Goal: Task Accomplishment & Management: Complete application form

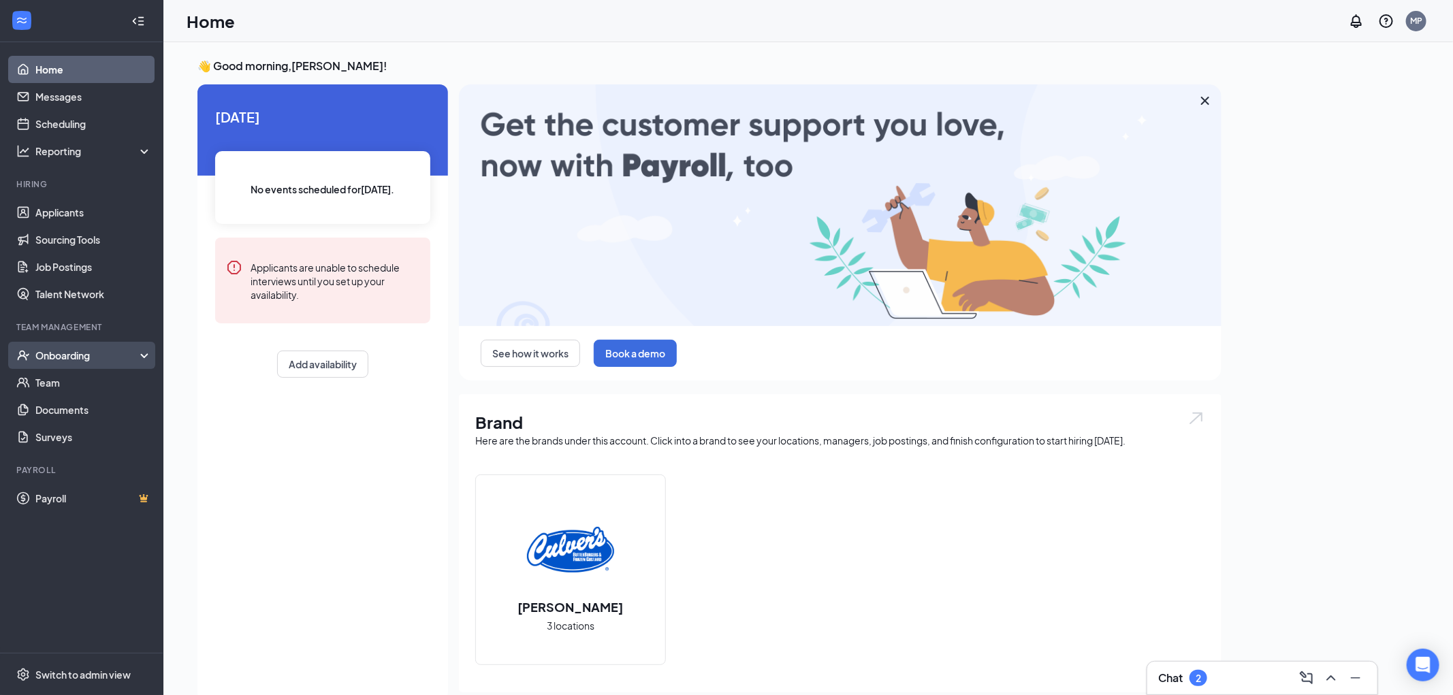
click at [93, 356] on div "Onboarding" at bounding box center [87, 356] width 105 height 14
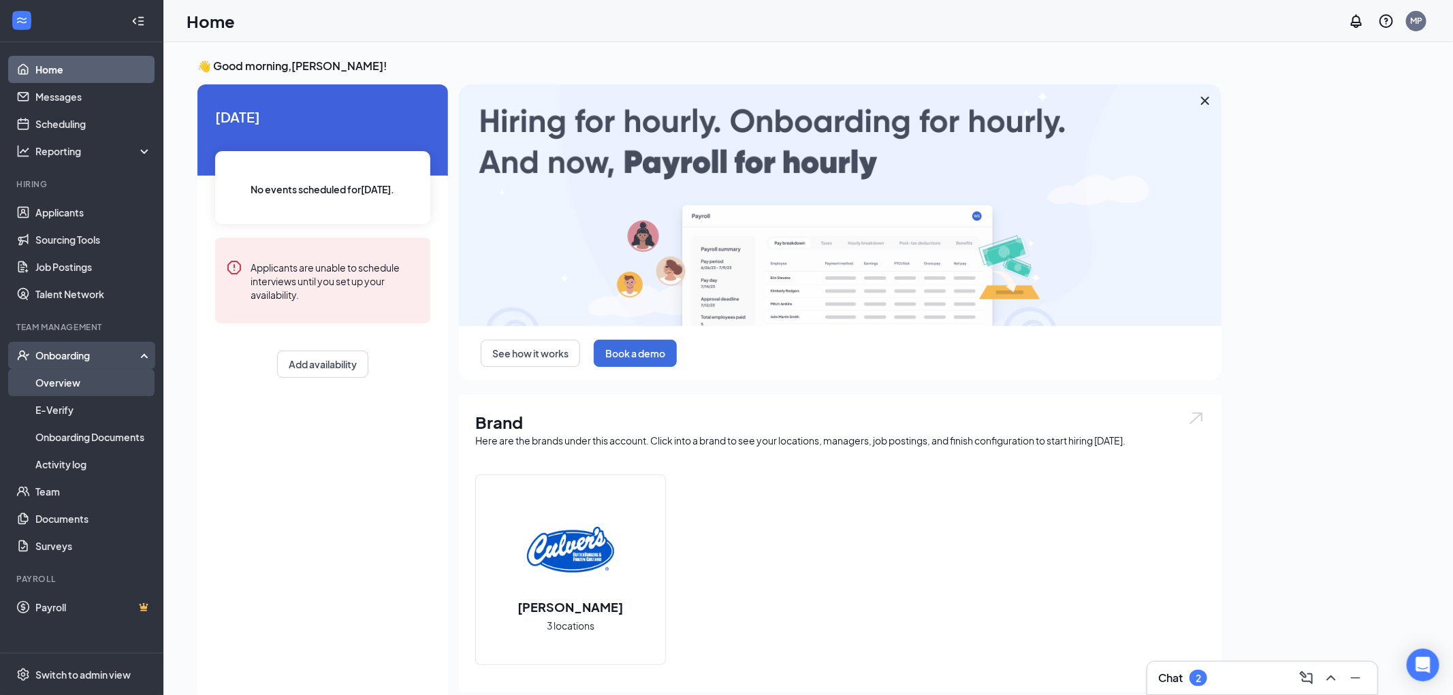
click at [84, 385] on link "Overview" at bounding box center [93, 382] width 116 height 27
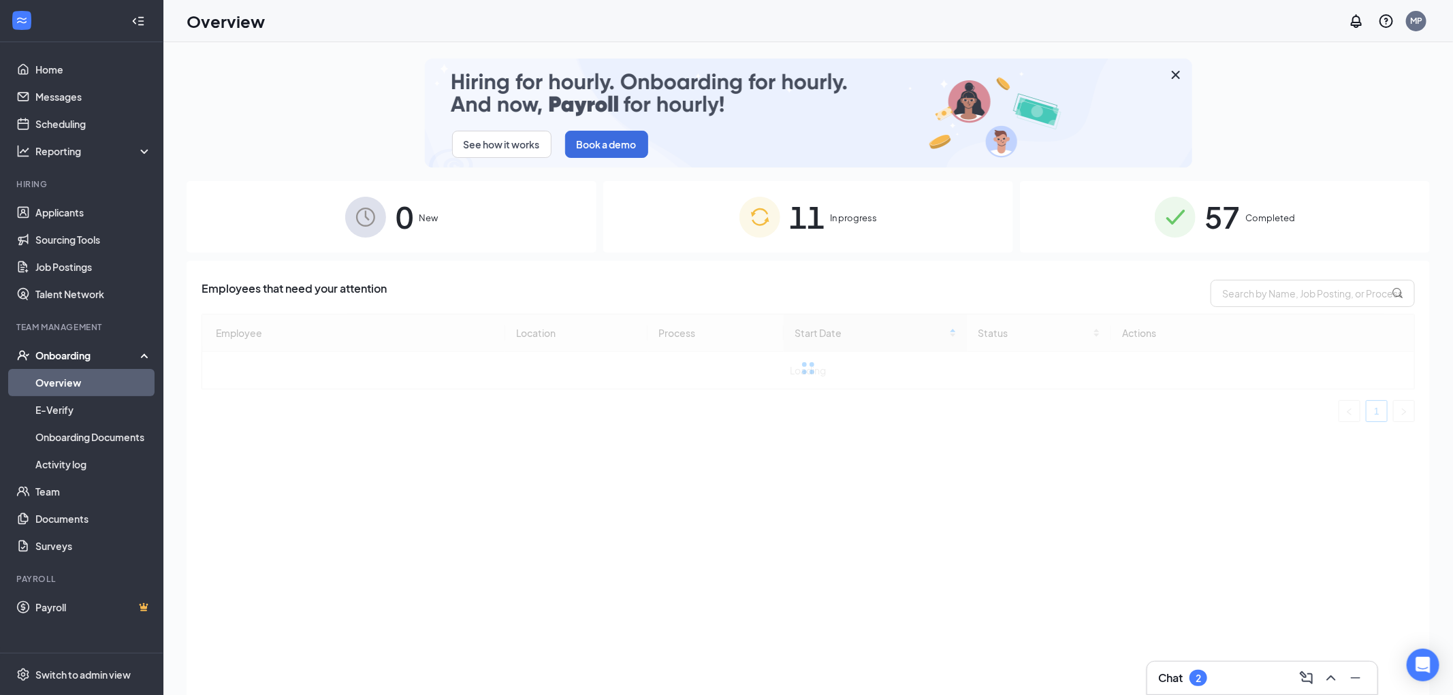
click at [1137, 230] on div "57 Completed" at bounding box center [1225, 217] width 410 height 72
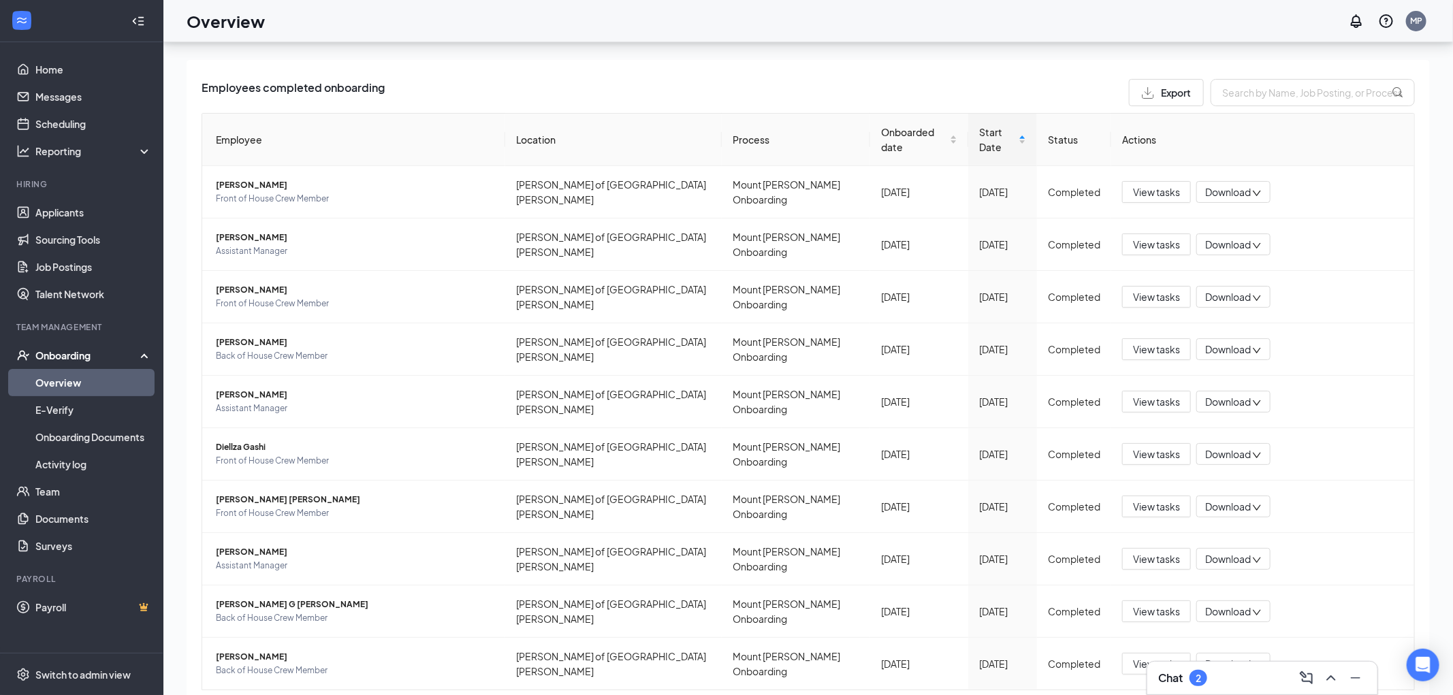
scroll to position [61, 0]
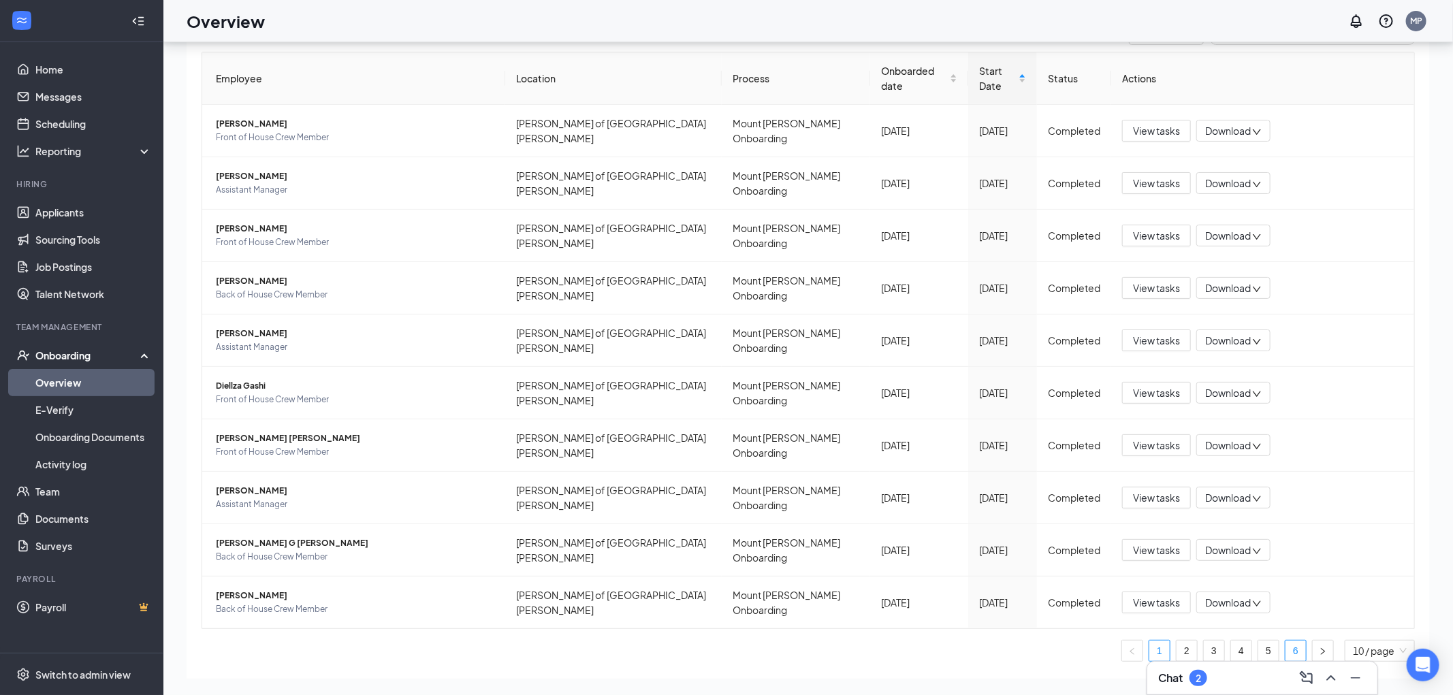
click at [1289, 641] on link "6" at bounding box center [1296, 651] width 20 height 20
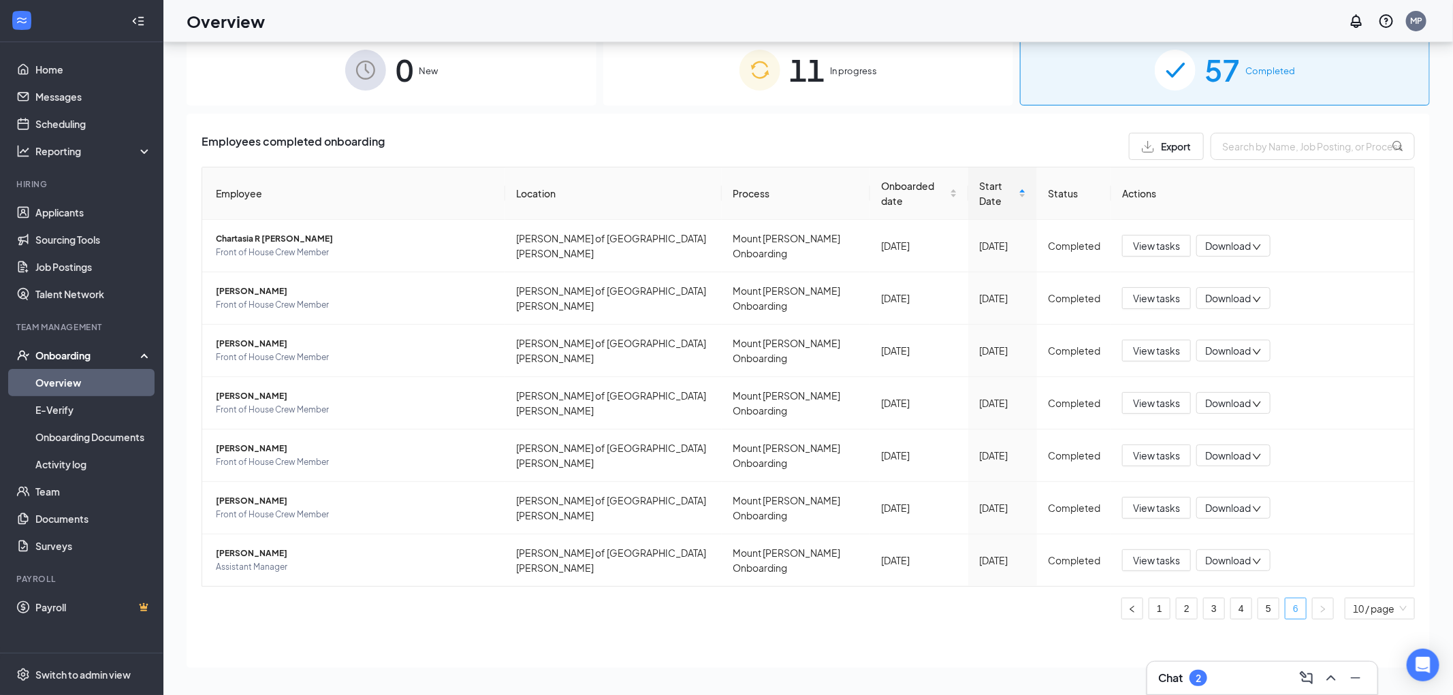
scroll to position [52, 0]
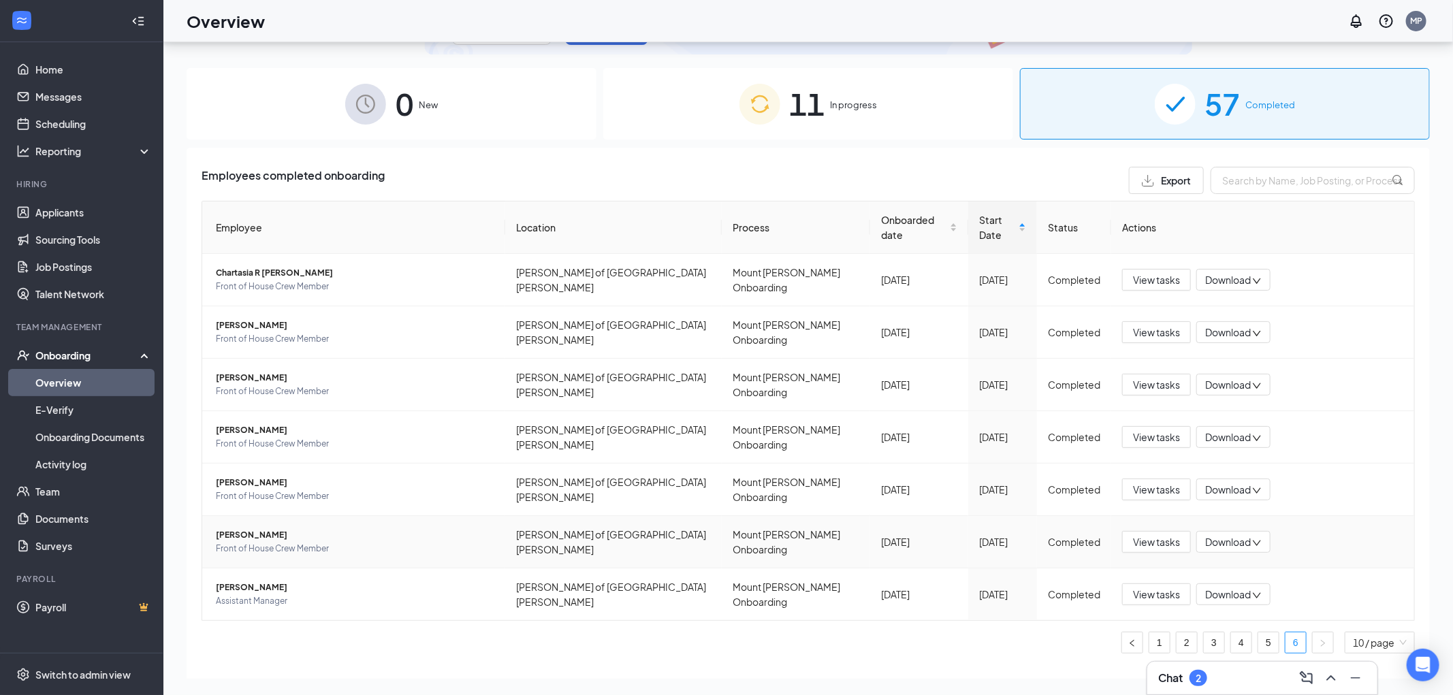
click at [1226, 535] on span "Download" at bounding box center [1229, 542] width 46 height 14
click at [1243, 575] on div "Download files" at bounding box center [1279, 575] width 147 height 16
click at [1238, 588] on span "Download" at bounding box center [1229, 595] width 46 height 14
click at [1240, 620] on div "Download files" at bounding box center [1279, 624] width 147 height 16
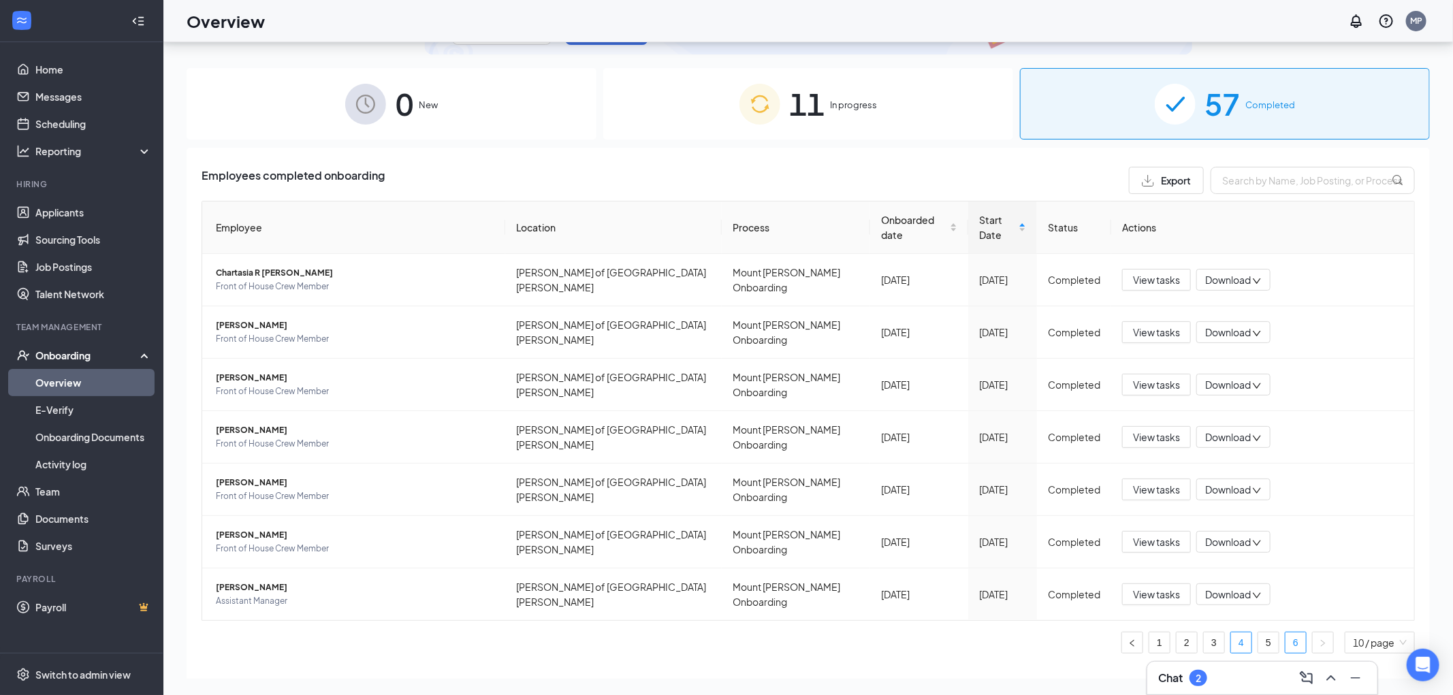
click at [1241, 633] on link "4" at bounding box center [1241, 643] width 20 height 20
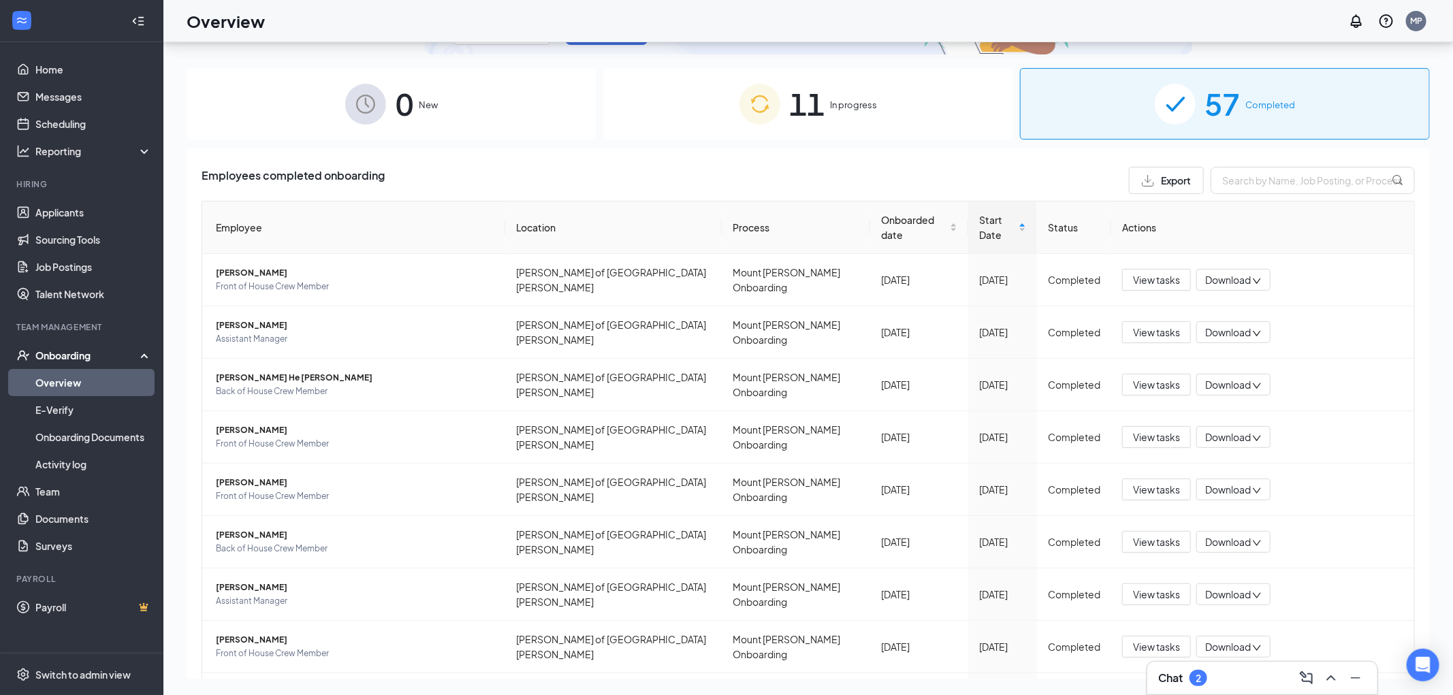
click at [1265, 170] on input "text" at bounding box center [1313, 180] width 204 height 27
type input "[PERSON_NAME]"
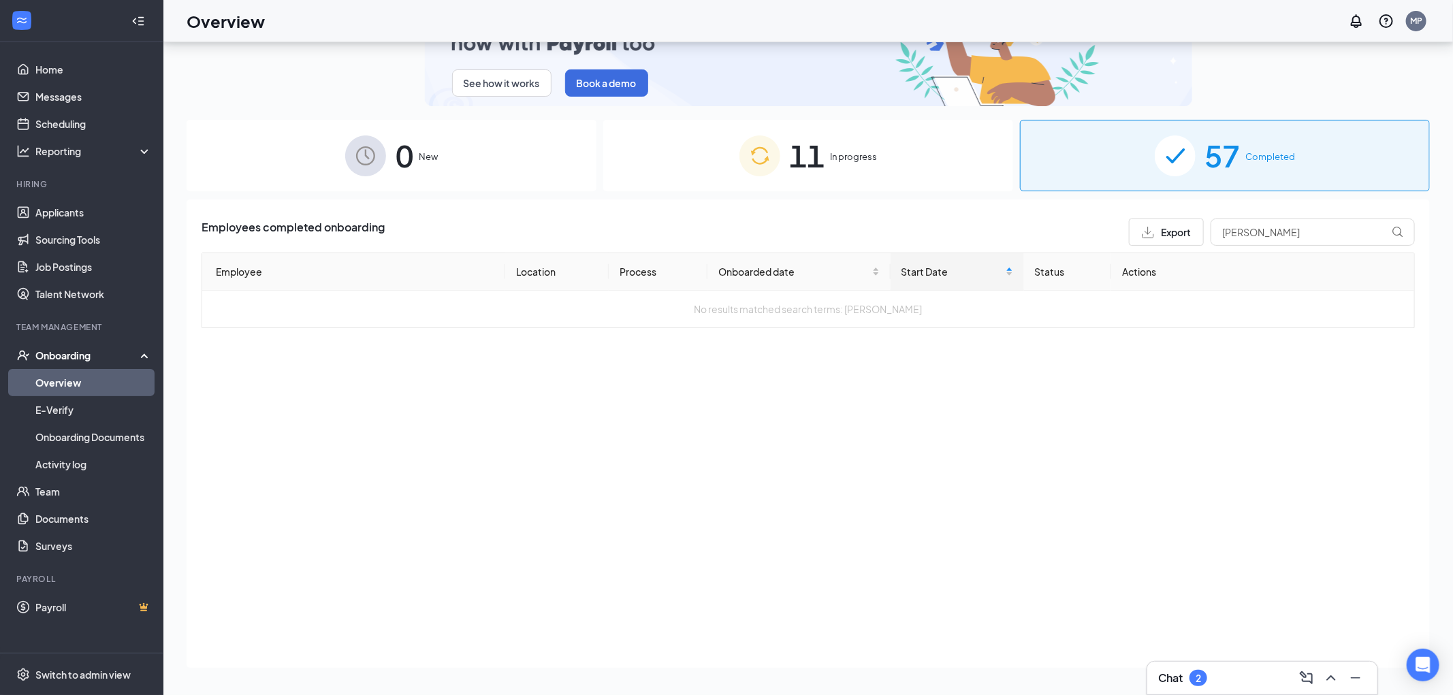
click at [877, 171] on div "11 In progress" at bounding box center [808, 156] width 410 height 72
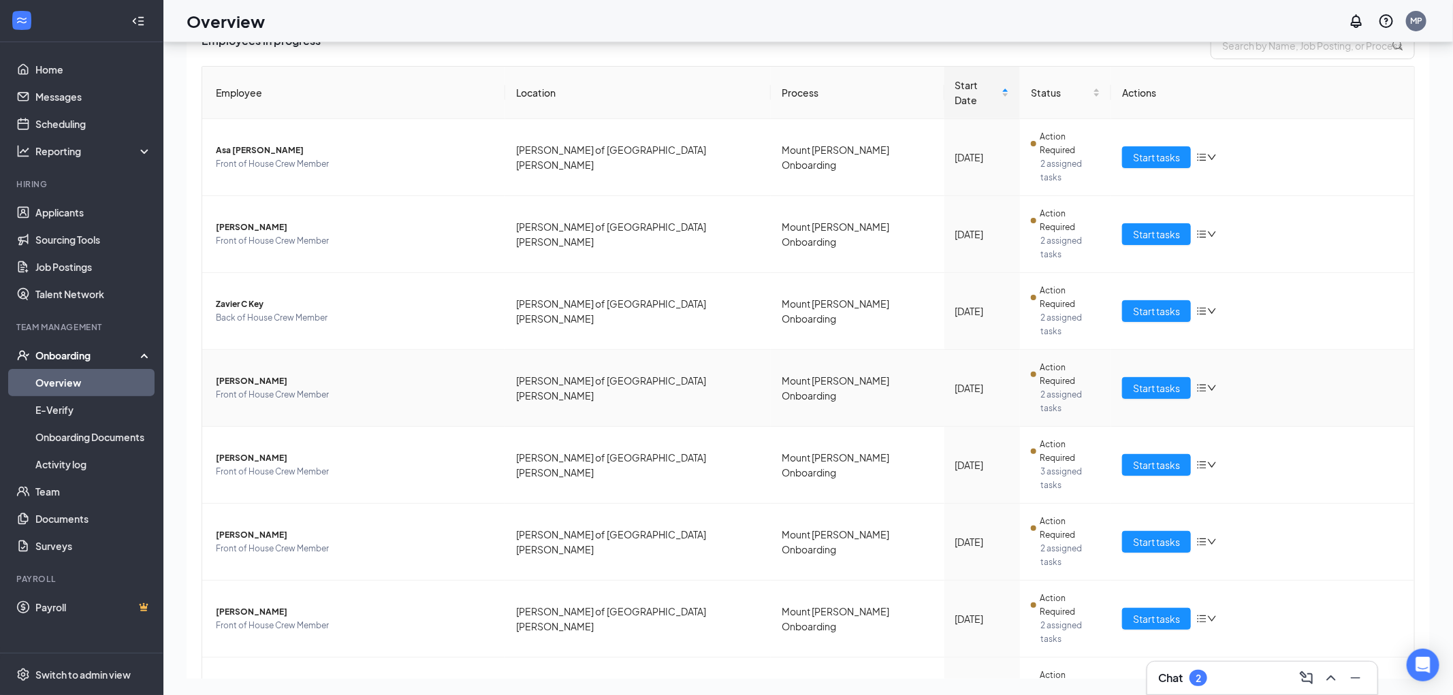
scroll to position [191, 0]
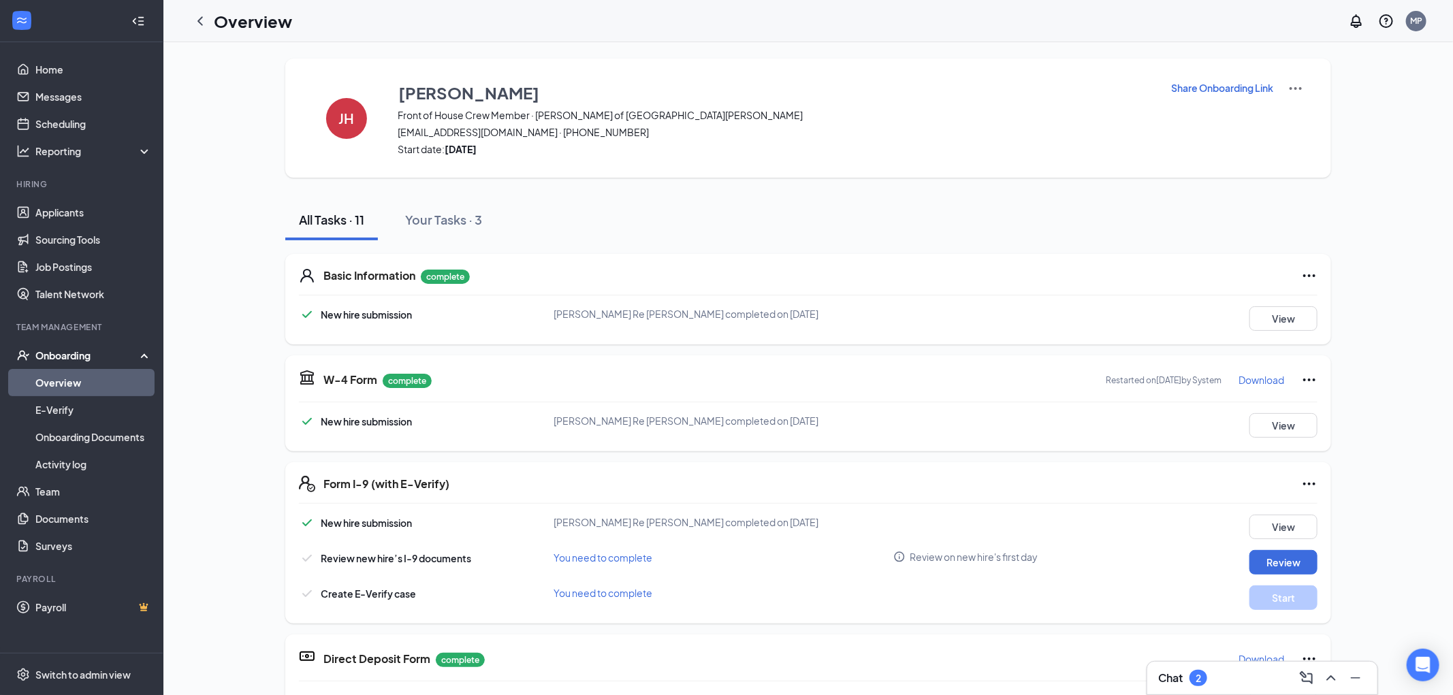
scroll to position [72, 0]
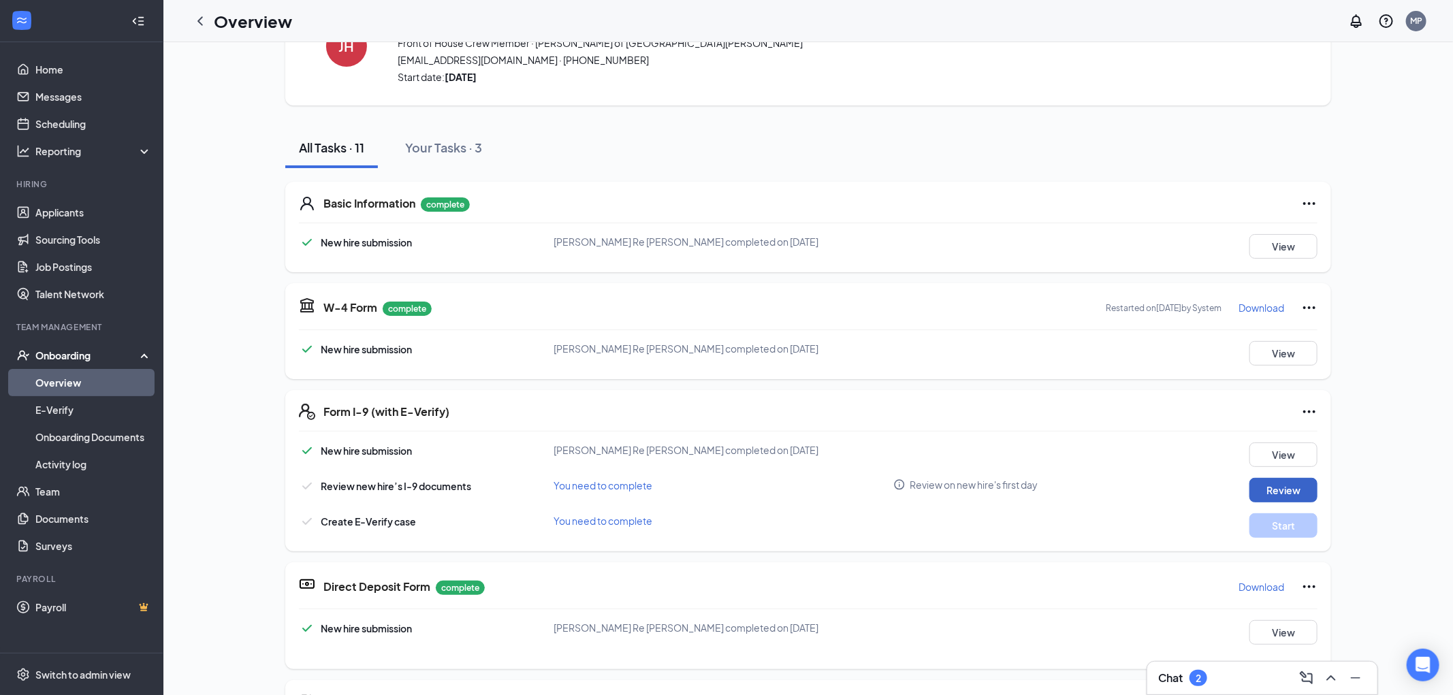
click at [1278, 489] on button "Review" at bounding box center [1284, 490] width 68 height 25
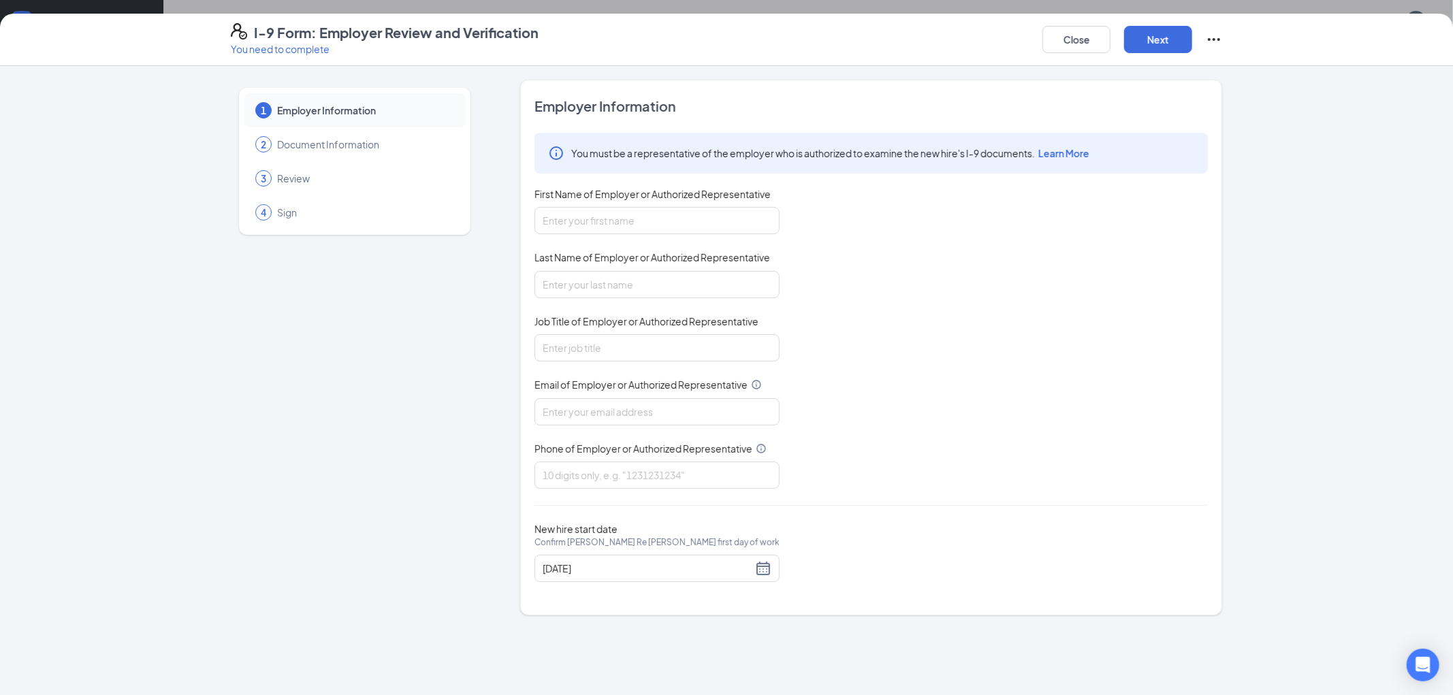
click at [639, 235] on div "You must be a representative of the employer who is authorized to examine the n…" at bounding box center [872, 311] width 674 height 356
click at [614, 205] on div "First Name of Employer or Authorized Representative" at bounding box center [657, 197] width 245 height 20
click at [616, 219] on input "First Name of Employer or Authorized Representative" at bounding box center [657, 220] width 245 height 27
type input "[PERSON_NAME]"
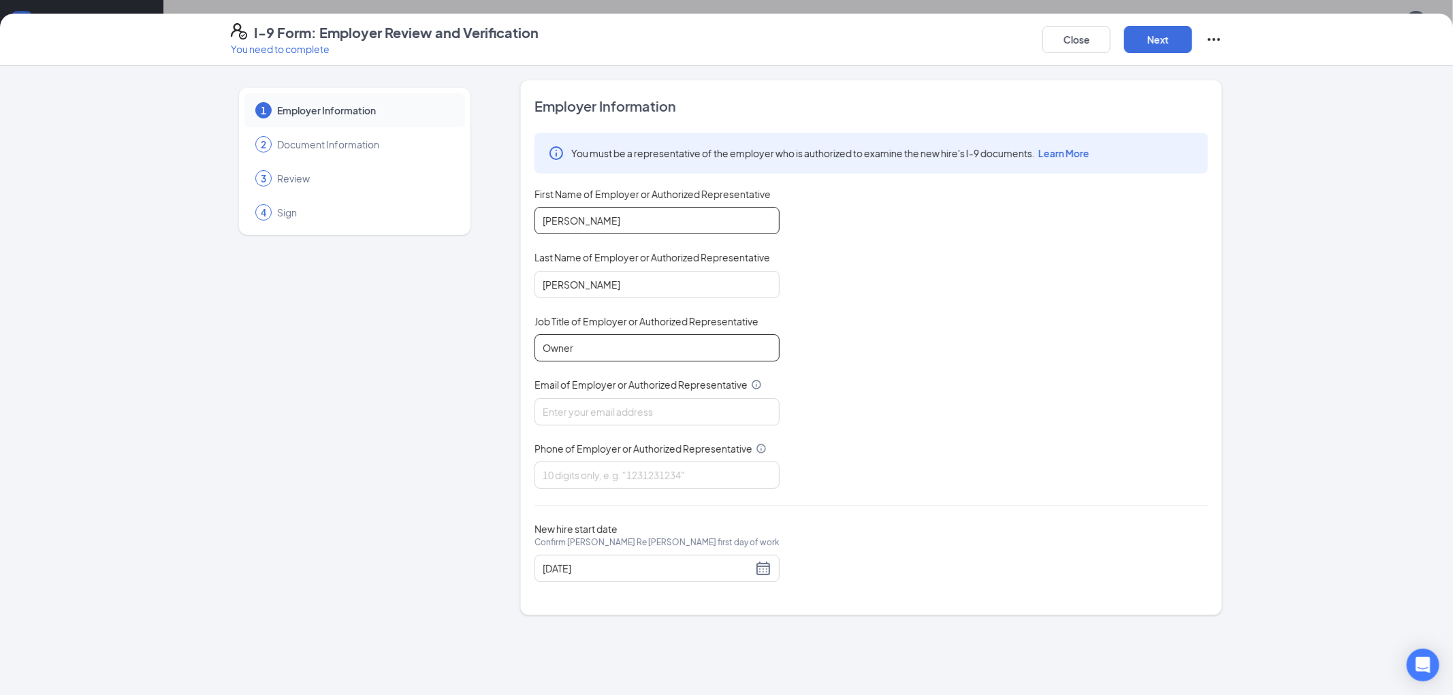
type input "Owner"
type input "[EMAIL_ADDRESS][DOMAIN_NAME]"
type input "6782003341"
click at [1159, 38] on button "Next" at bounding box center [1158, 39] width 68 height 27
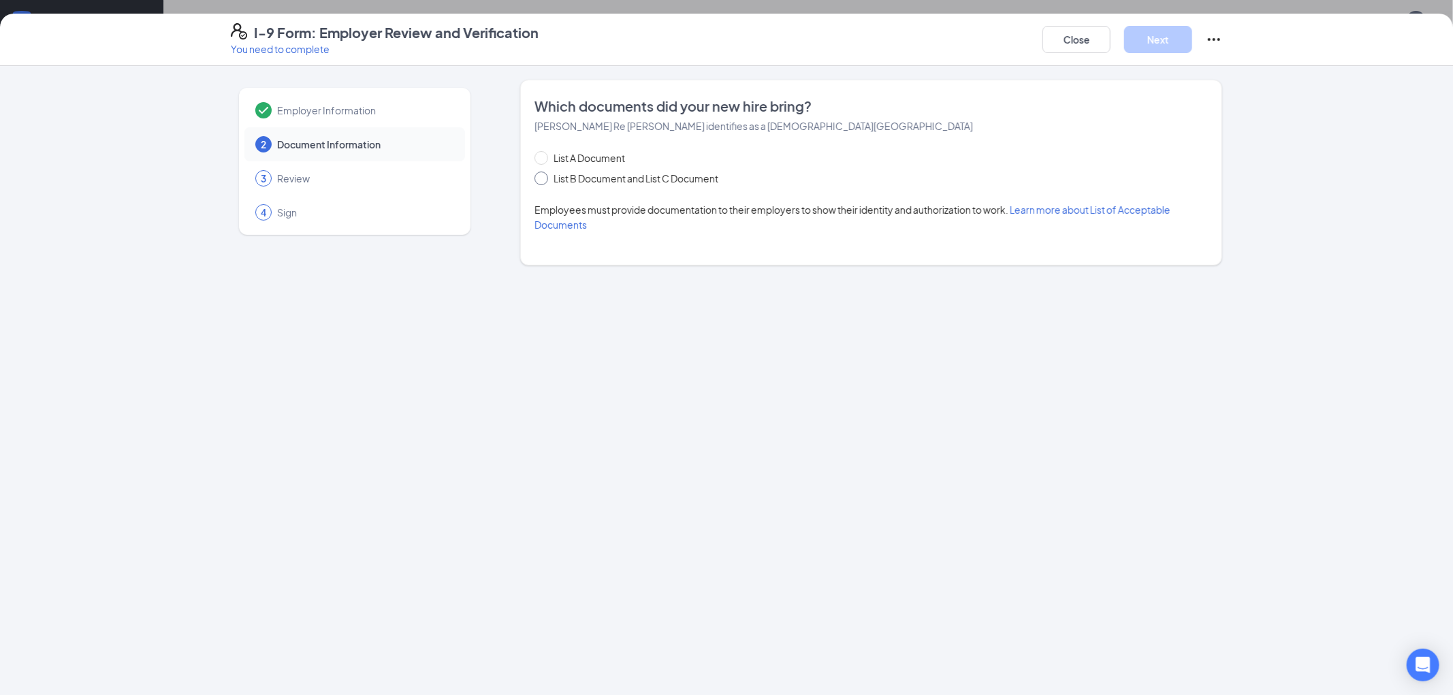
click at [693, 183] on span "List B Document and List C Document" at bounding box center [636, 178] width 176 height 15
click at [544, 181] on input "List B Document and List C Document" at bounding box center [540, 177] width 10 height 10
radio input "true"
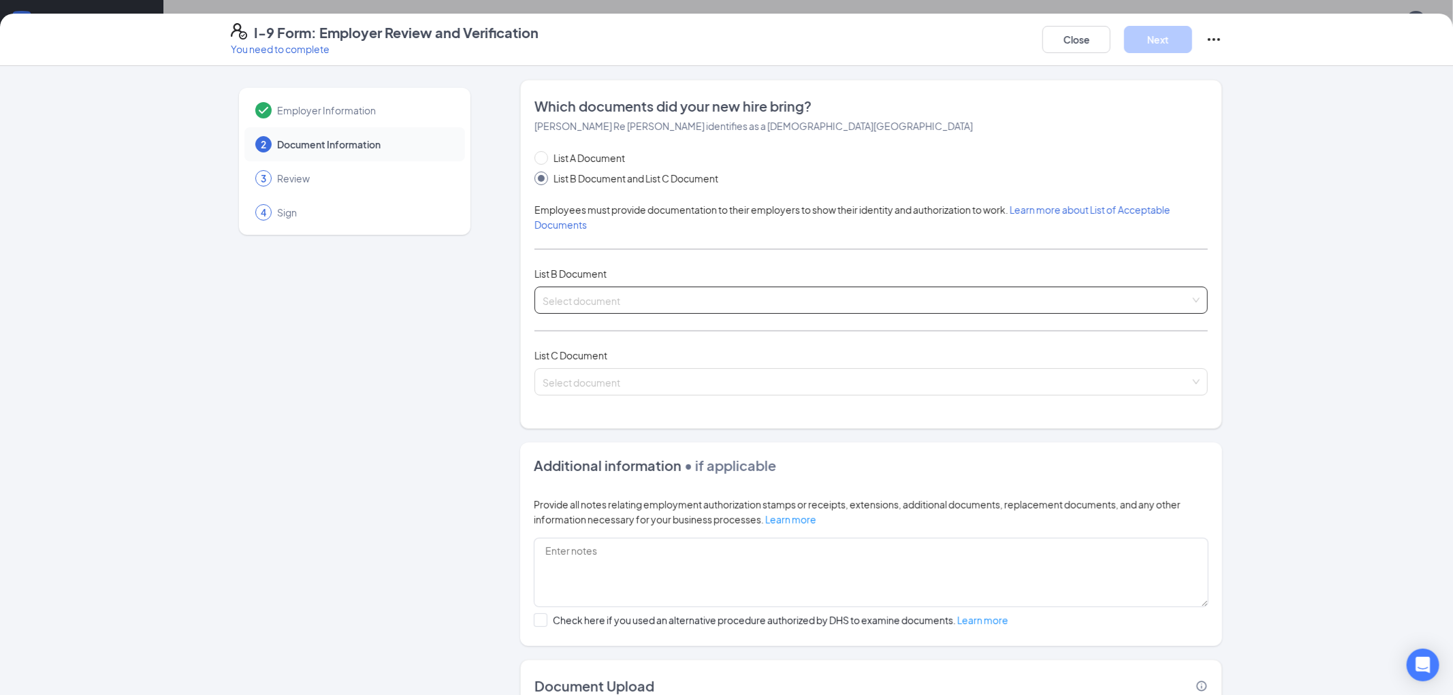
click at [634, 309] on span at bounding box center [867, 300] width 648 height 26
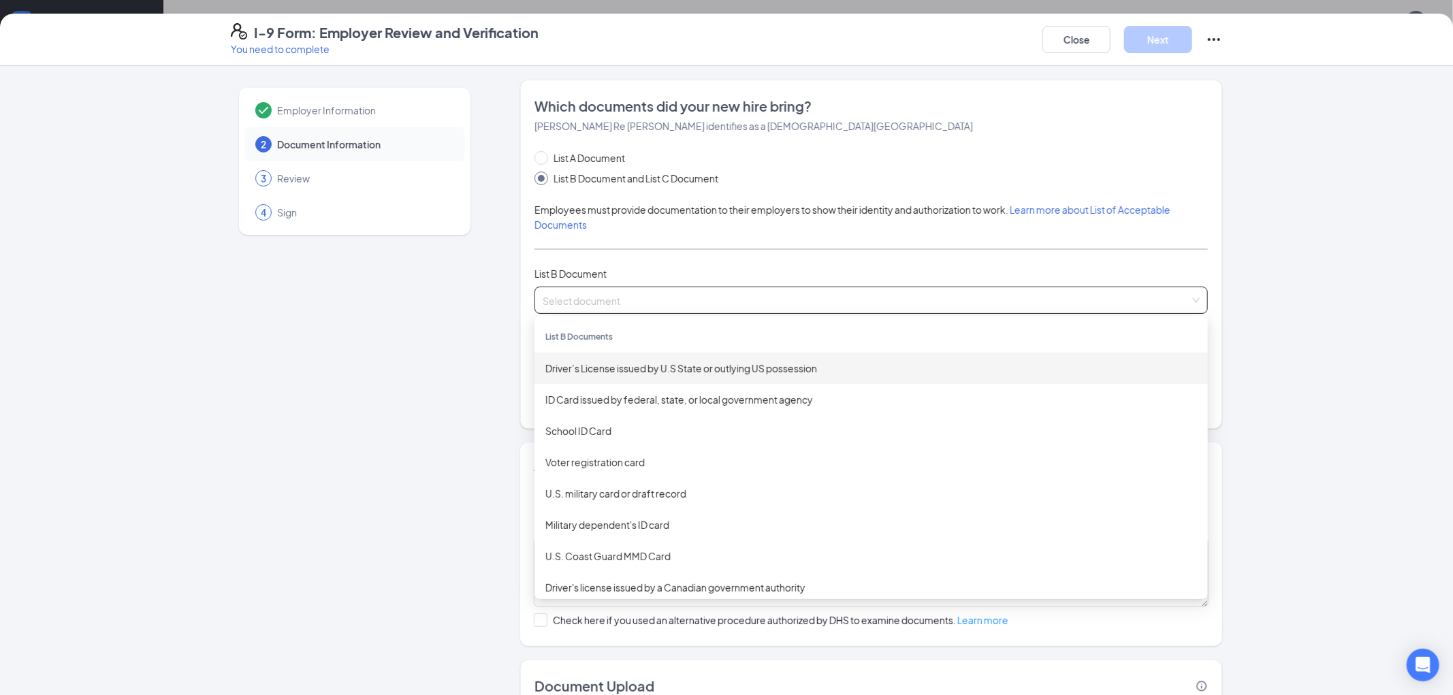
click at [644, 368] on div "Driver’s License issued by U.S State or outlying US possession" at bounding box center [872, 368] width 652 height 15
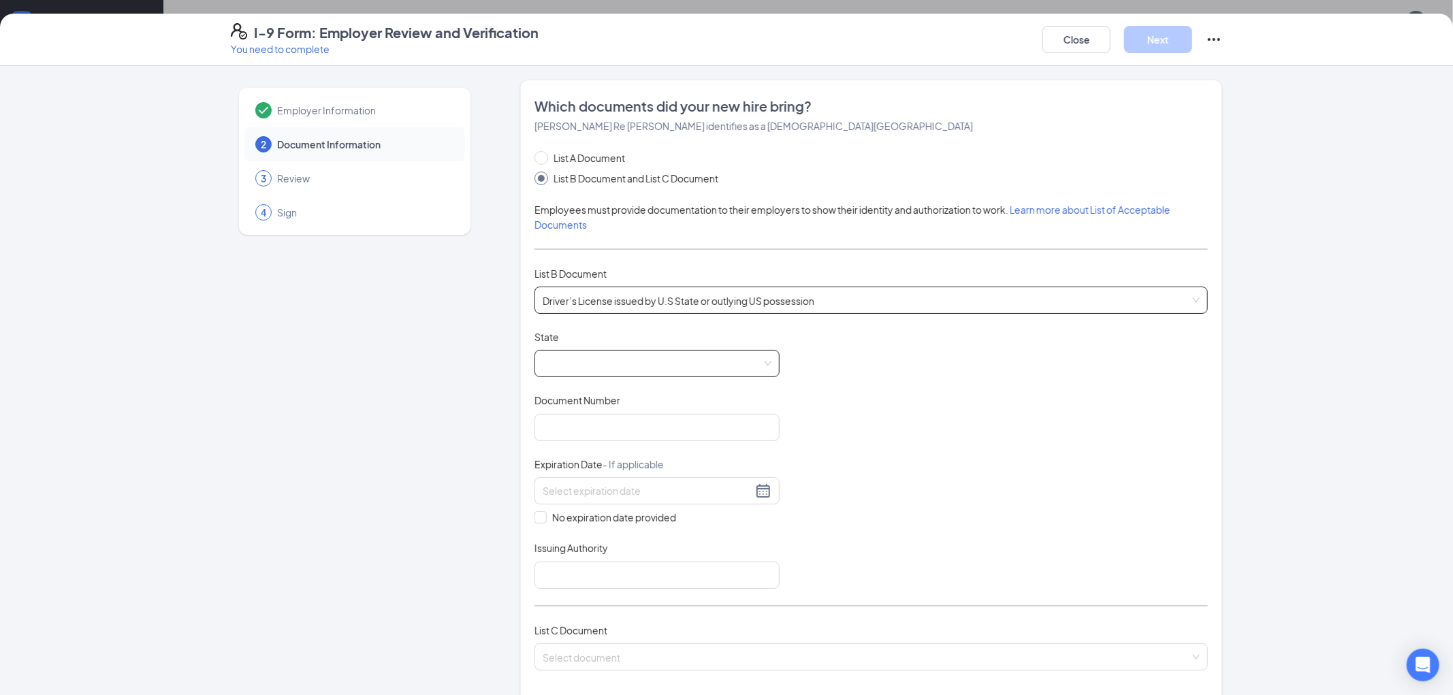
click at [617, 365] on span at bounding box center [657, 364] width 229 height 26
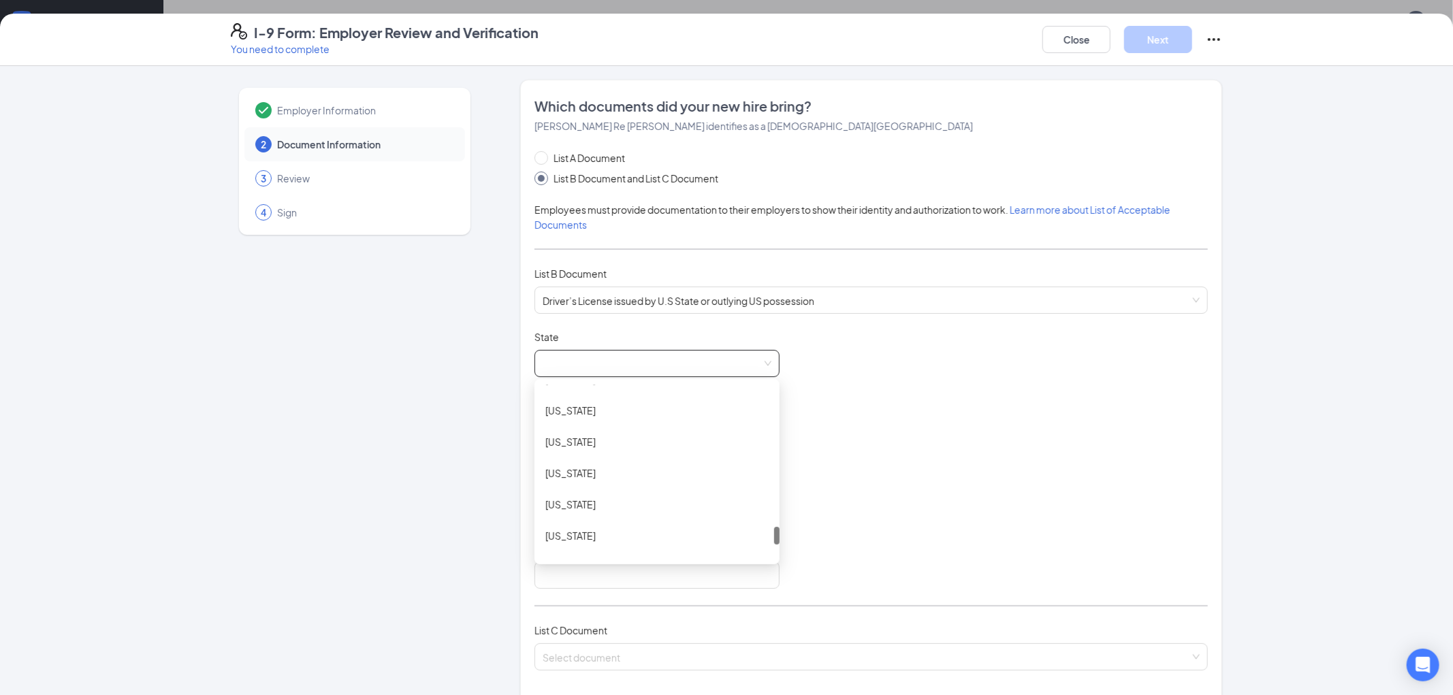
scroll to position [1400, 0]
click at [583, 437] on div "[US_STATE]" at bounding box center [657, 441] width 223 height 15
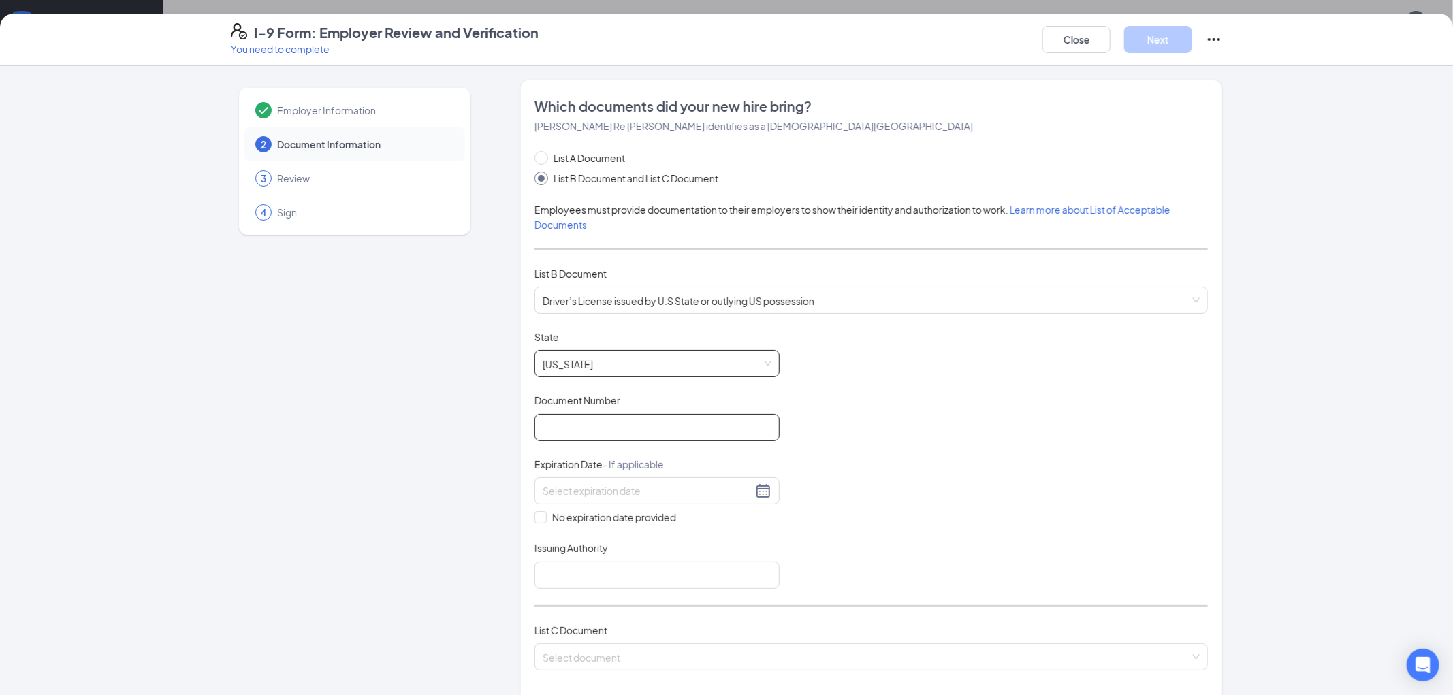
click at [570, 431] on input "Document Number" at bounding box center [657, 427] width 245 height 27
type input "148728801"
click at [606, 492] on input at bounding box center [648, 491] width 210 height 15
click at [650, 652] on div "27" at bounding box center [652, 652] width 16 height 16
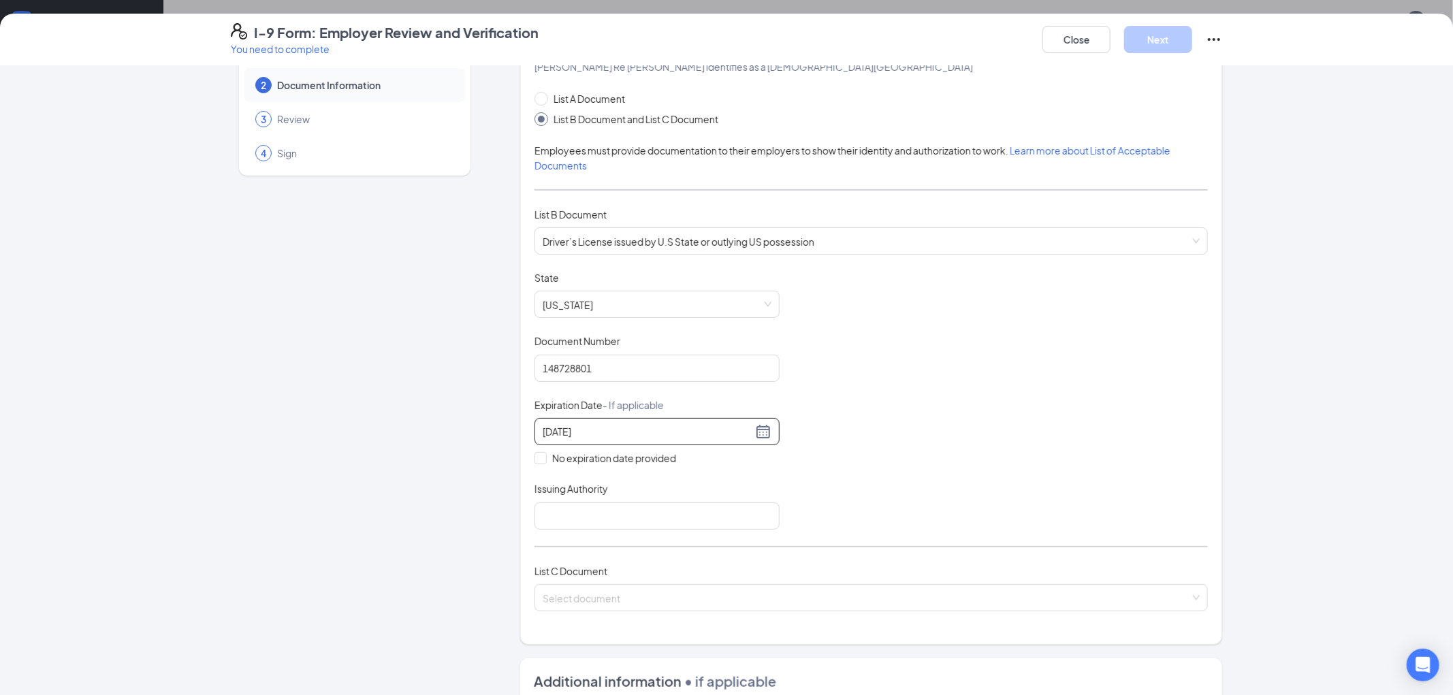
scroll to position [66, 0]
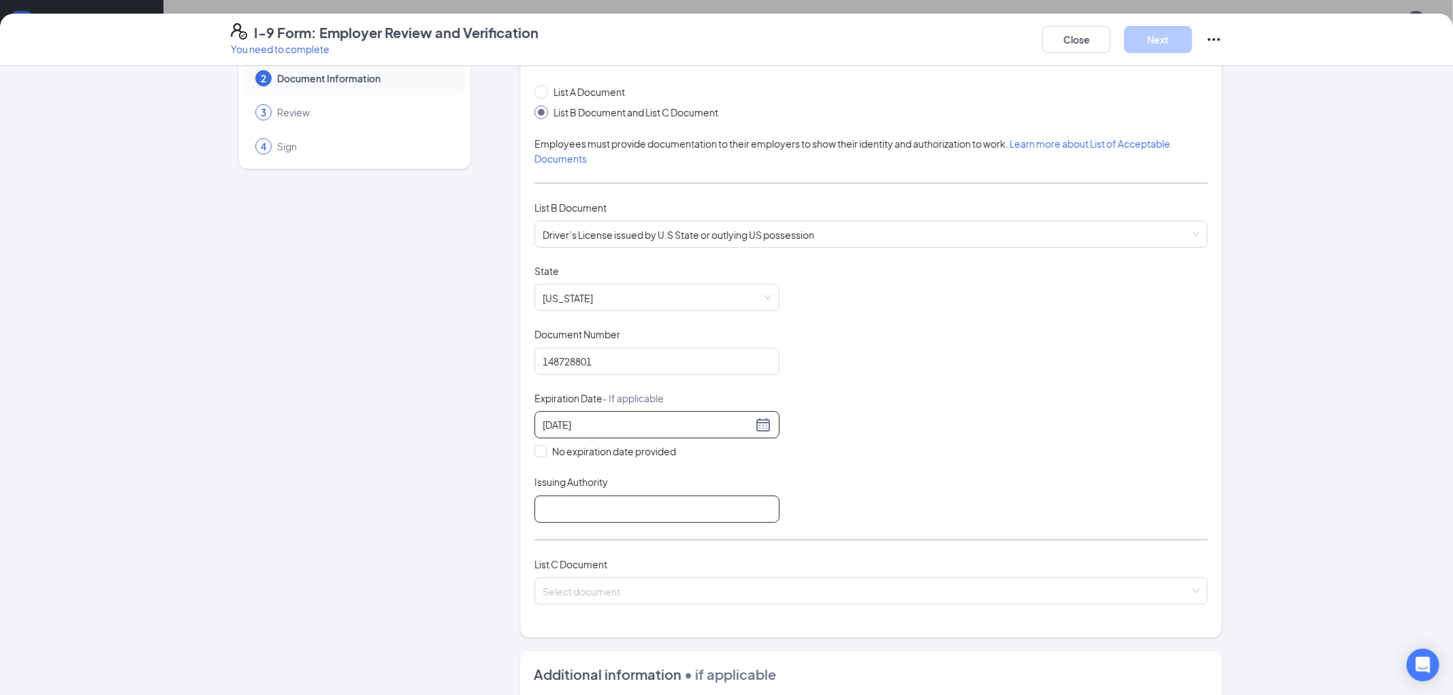
type input "[DATE]"
click at [745, 516] on input "Issuing Authority" at bounding box center [657, 509] width 245 height 27
type input "[US_STATE]"
click at [629, 585] on input "search" at bounding box center [867, 588] width 648 height 20
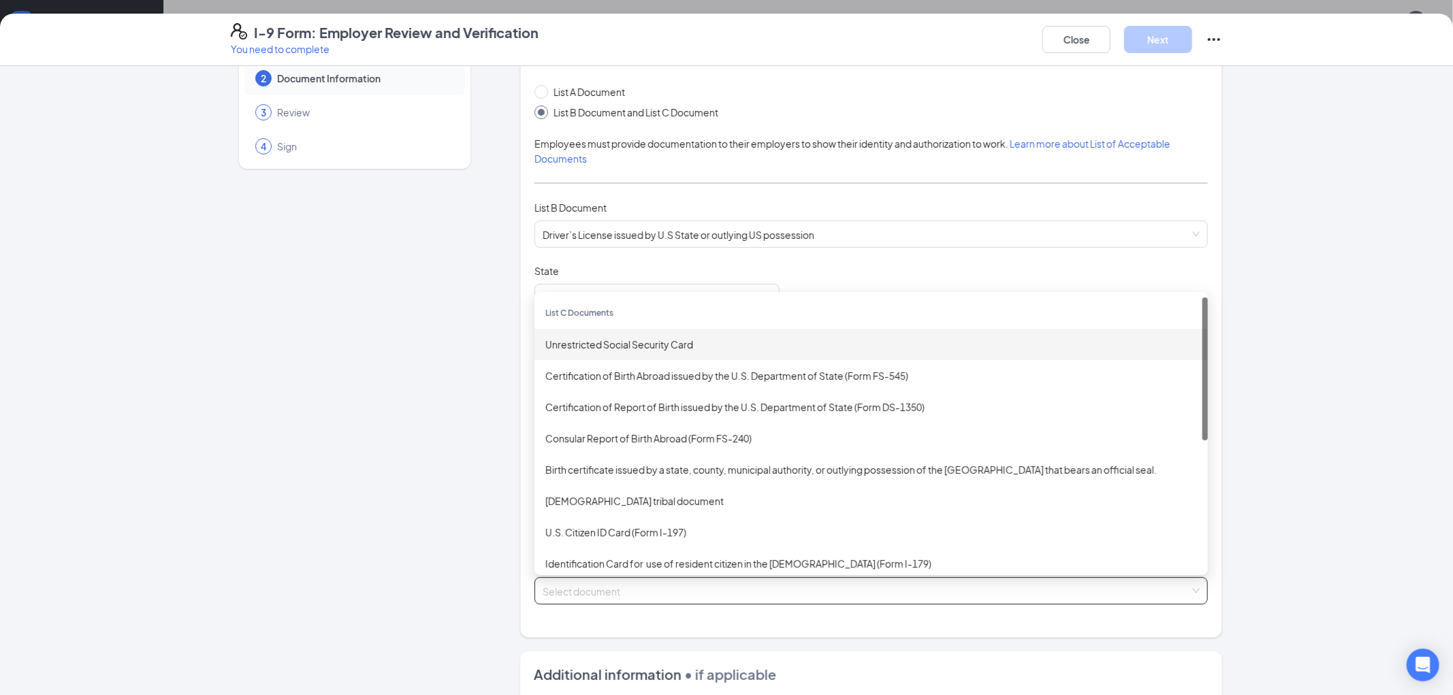
click at [625, 348] on div "Unrestricted Social Security Card" at bounding box center [872, 344] width 652 height 15
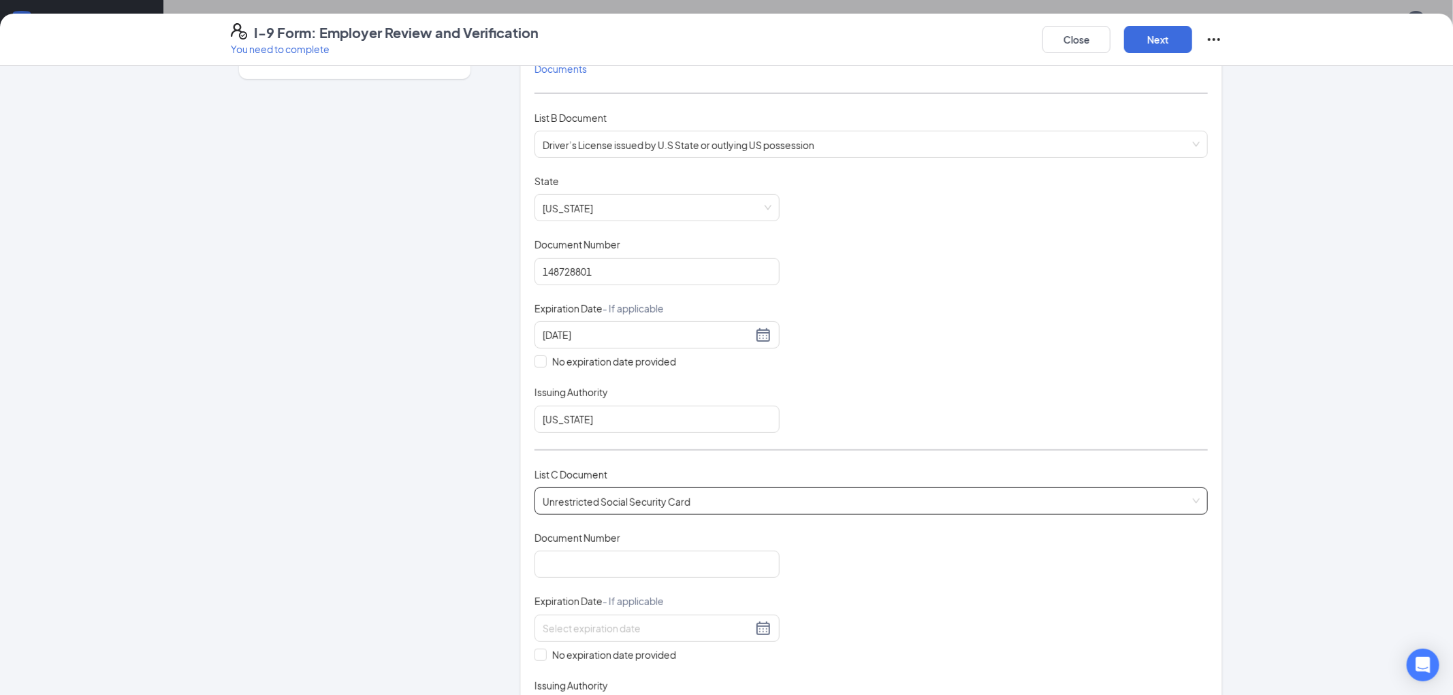
scroll to position [172, 0]
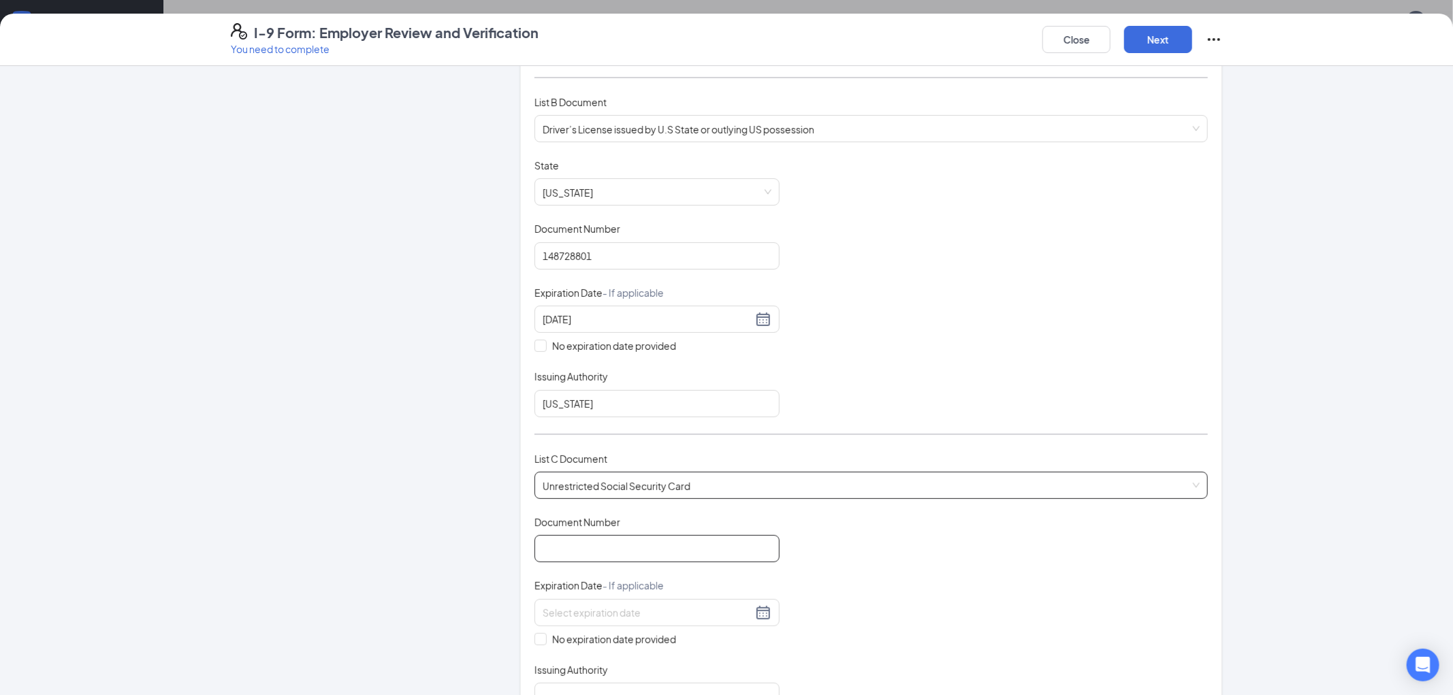
click at [586, 537] on input "Document Number" at bounding box center [657, 548] width 245 height 27
type input "759054978"
click at [605, 615] on input at bounding box center [648, 612] width 210 height 15
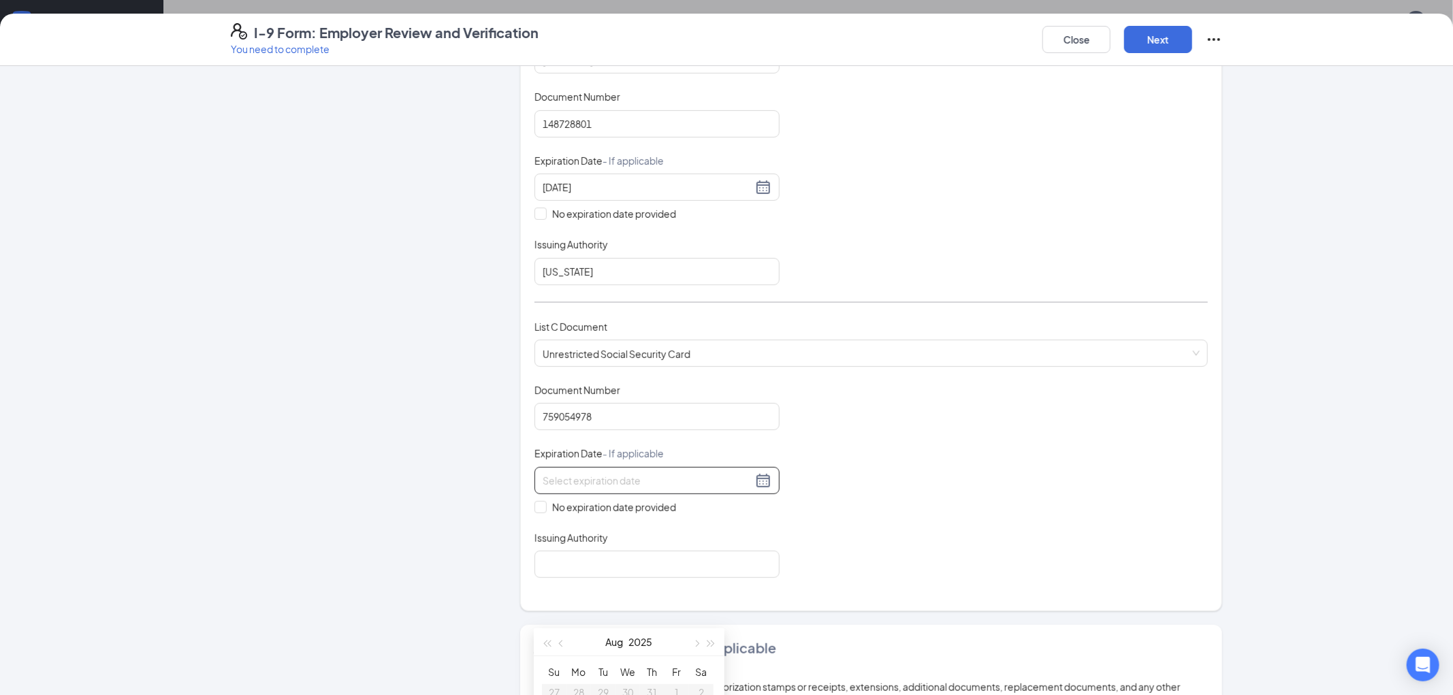
scroll to position [309, 0]
click at [569, 495] on span "No expiration date provided" at bounding box center [614, 501] width 135 height 15
click at [544, 496] on input "No expiration date provided" at bounding box center [540, 501] width 10 height 10
checkbox input "true"
click at [554, 551] on input "Issuing Authority" at bounding box center [657, 561] width 245 height 27
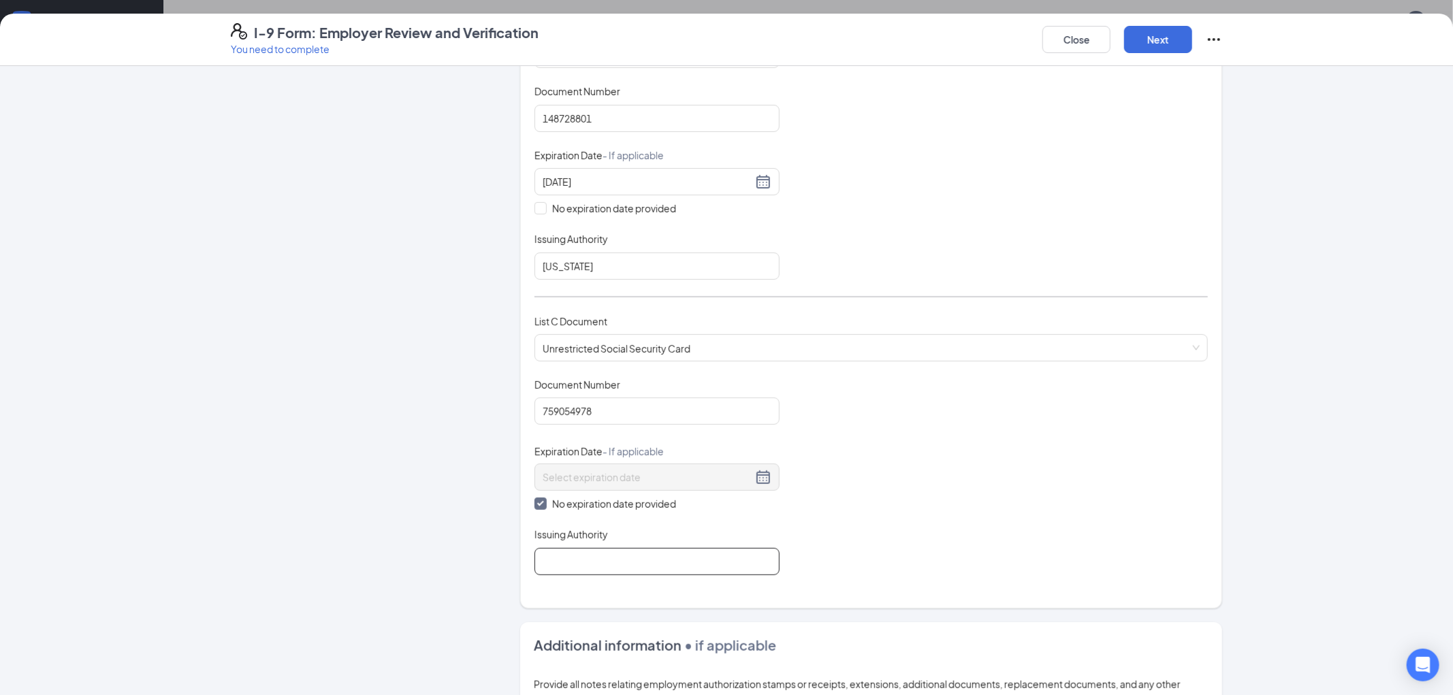
type input "Social Security Administration"
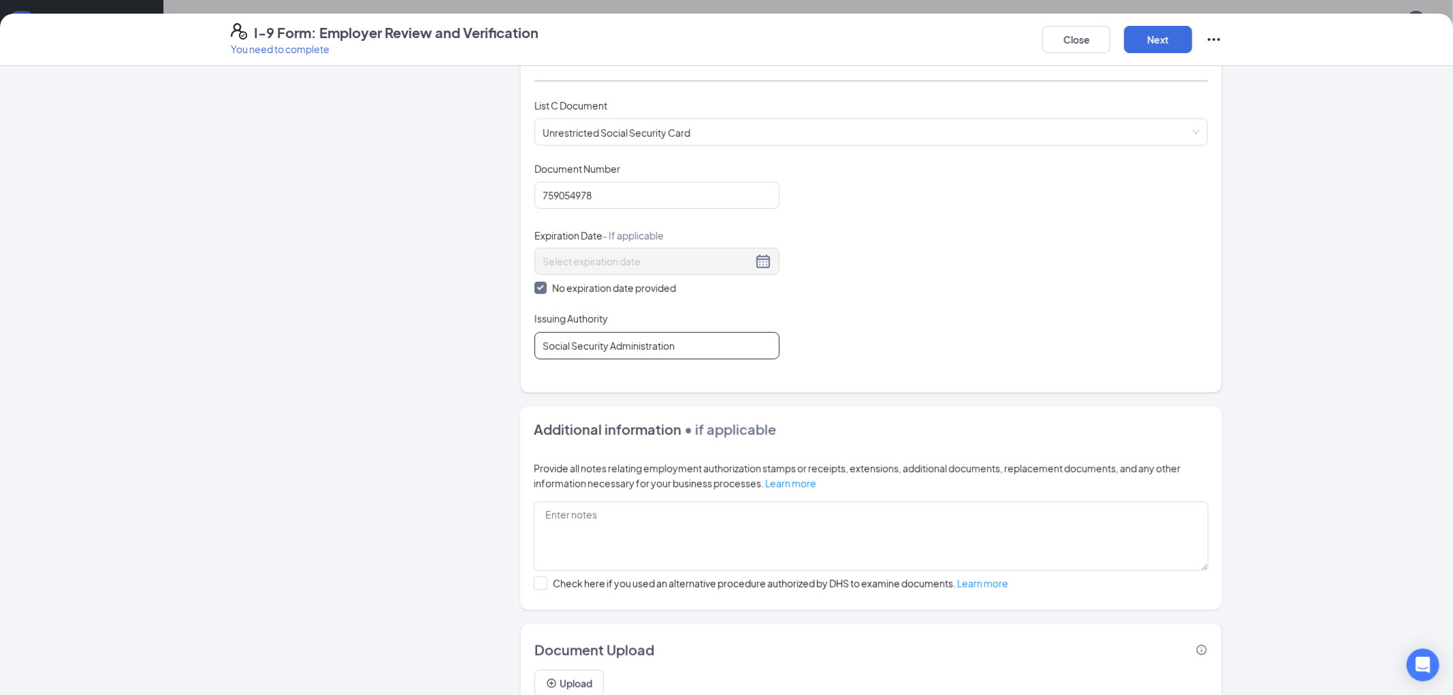
scroll to position [582, 0]
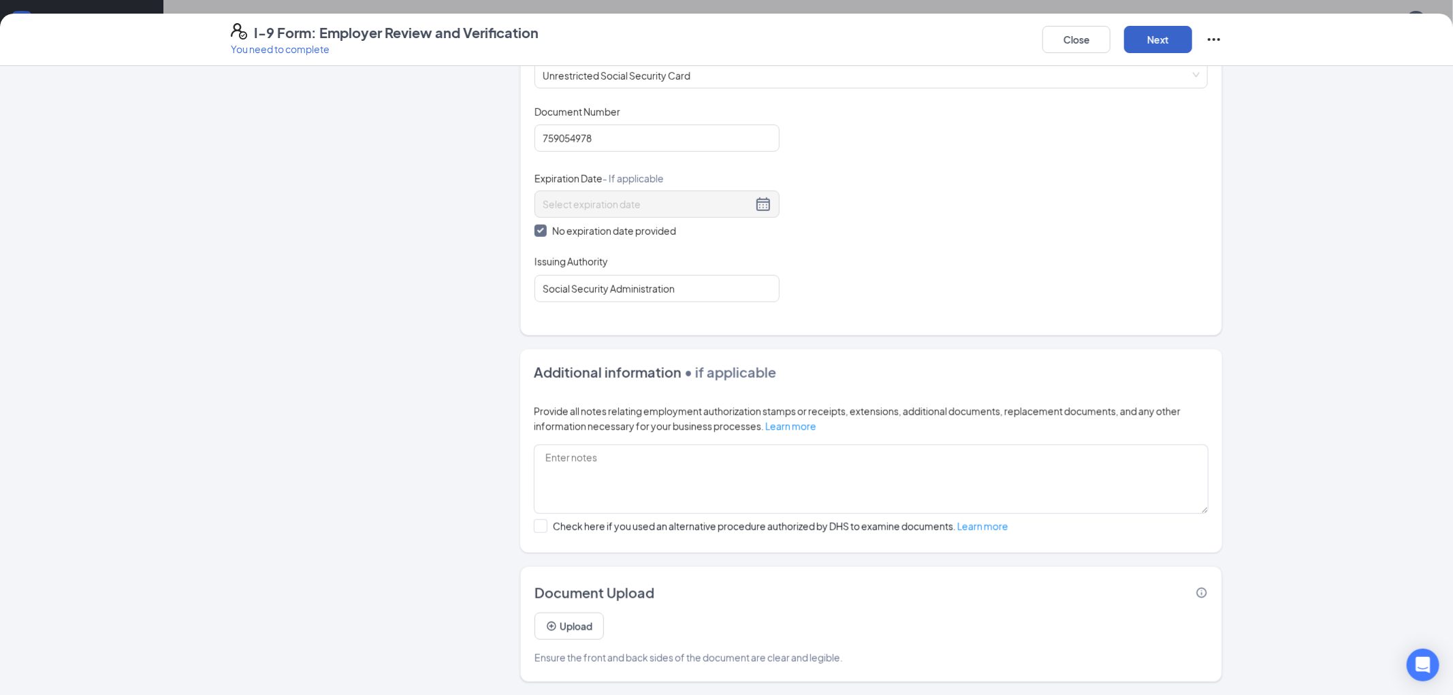
click at [1168, 38] on button "Next" at bounding box center [1158, 39] width 68 height 27
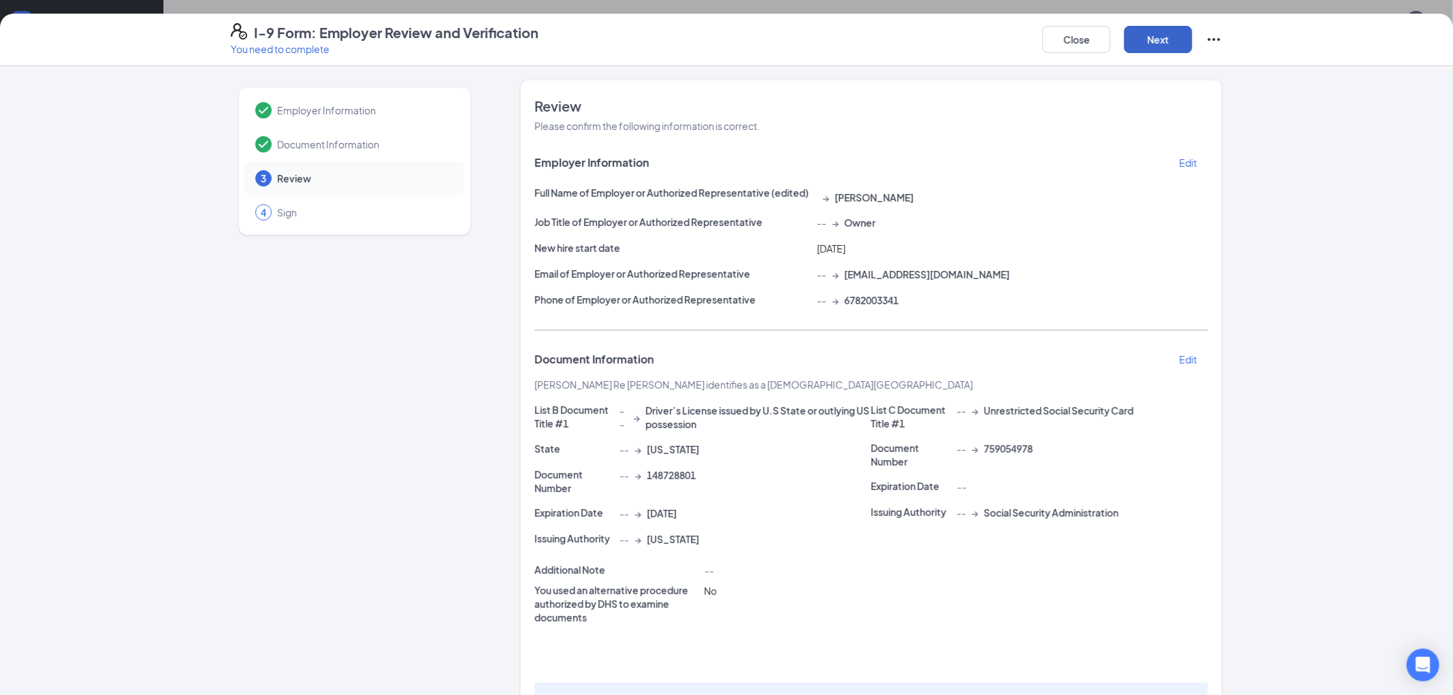
scroll to position [92, 0]
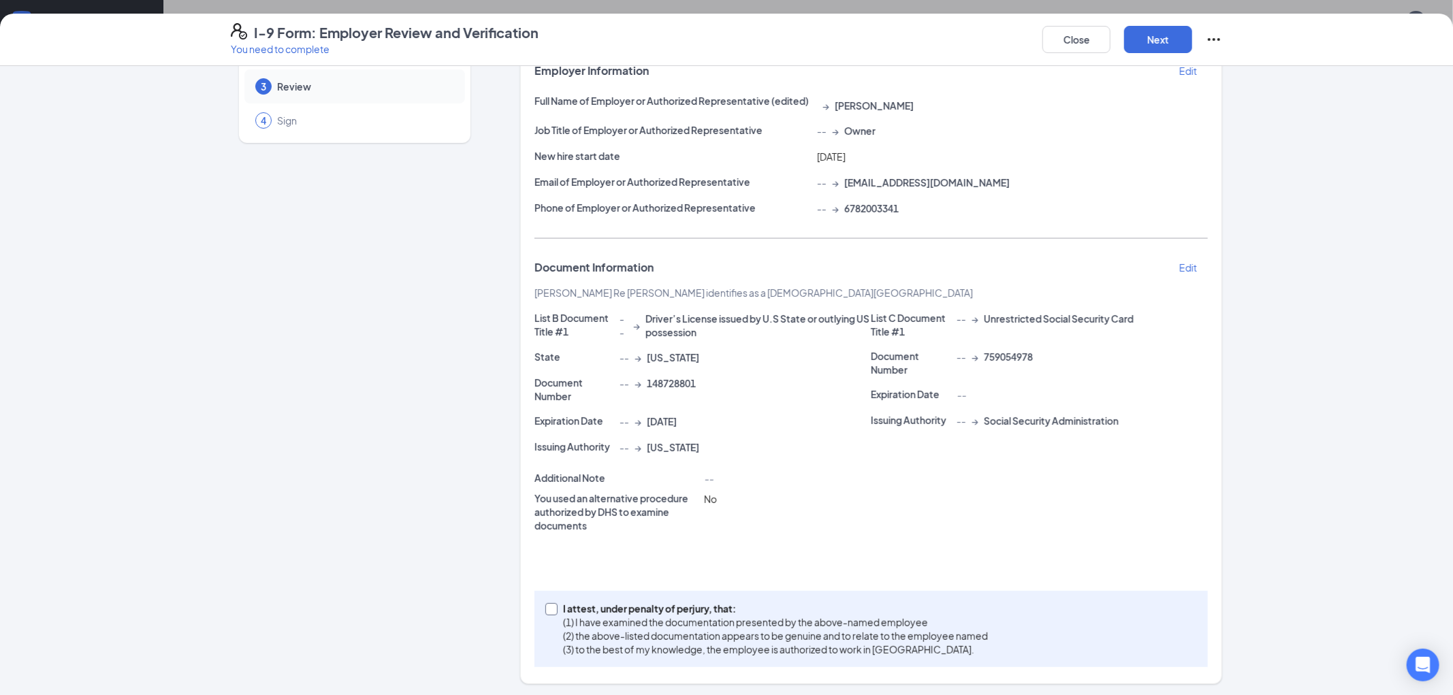
click at [552, 603] on input "I attest, under penalty of [PERSON_NAME], that: (1) I have examined the documen…" at bounding box center [551, 608] width 10 height 10
checkbox input "true"
click at [1172, 44] on button "Next" at bounding box center [1158, 39] width 68 height 27
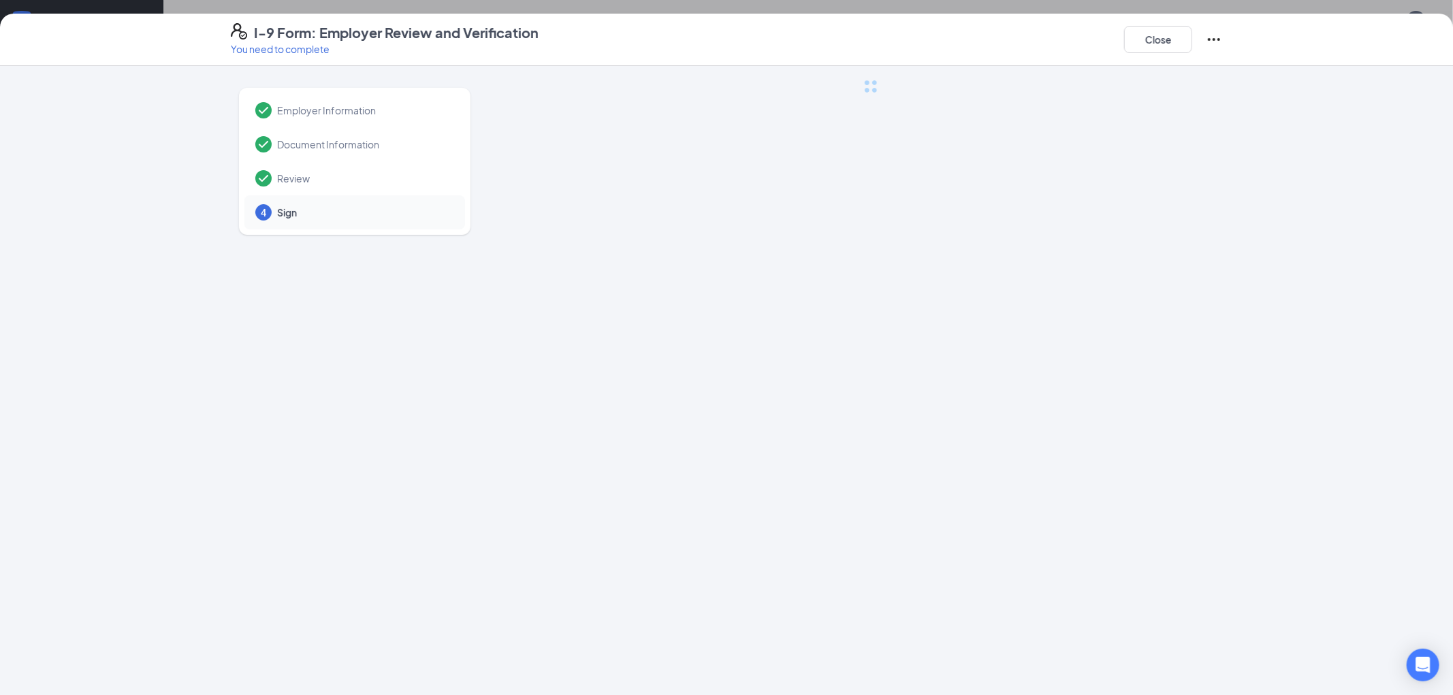
scroll to position [0, 0]
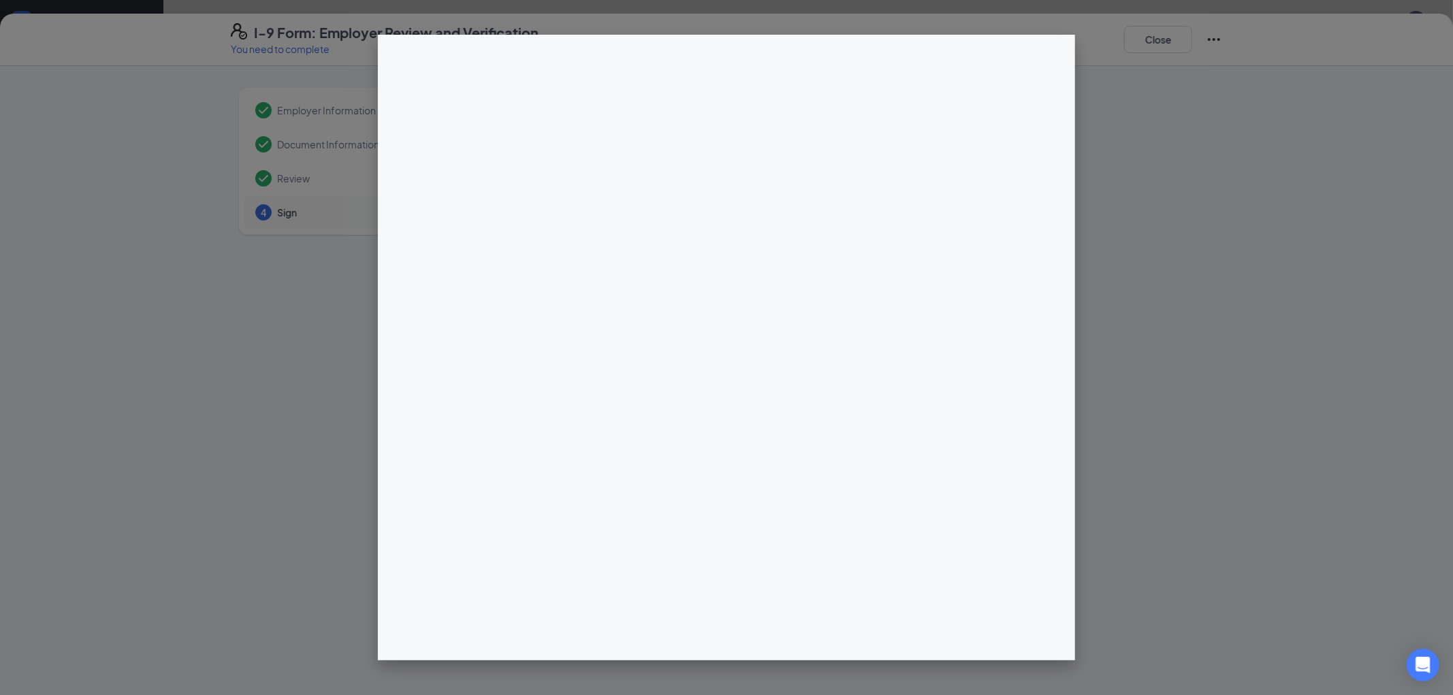
click at [738, 210] on div at bounding box center [871, 352] width 702 height 545
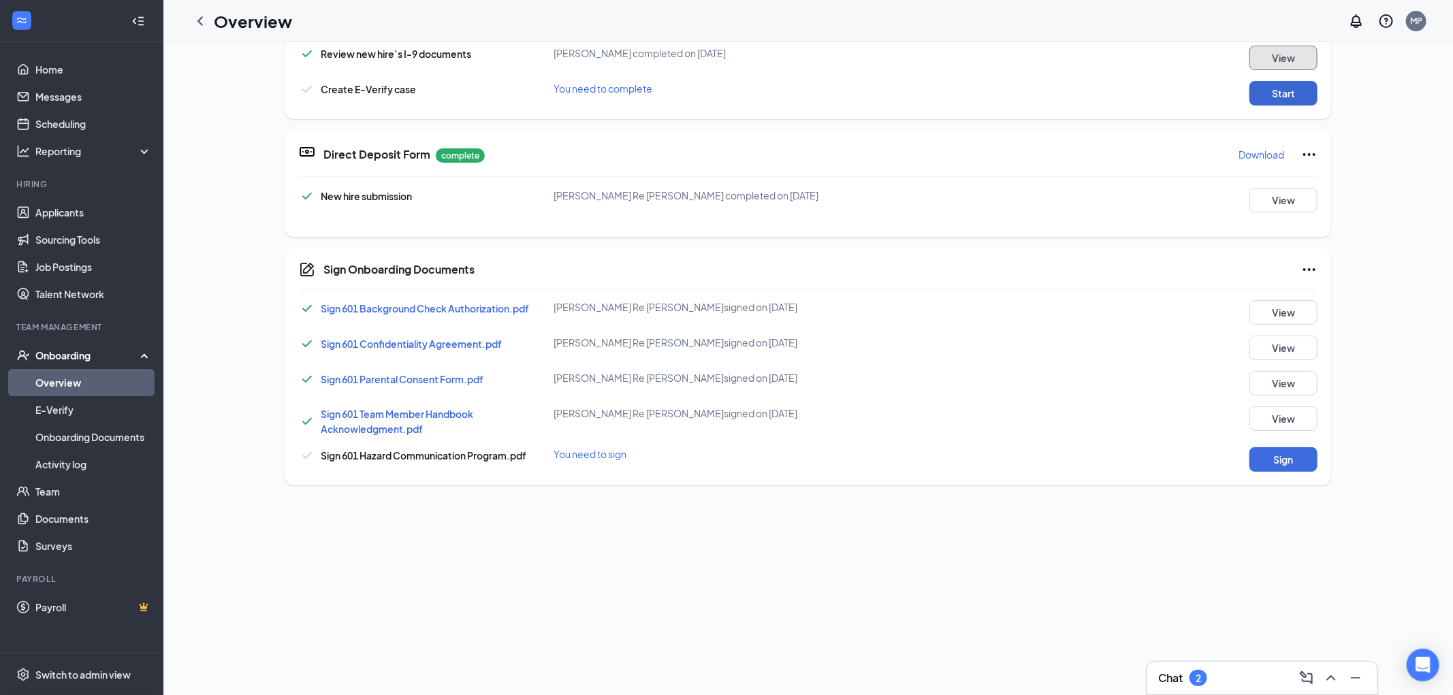
scroll to position [503, 0]
click at [1275, 95] on button "Start" at bounding box center [1284, 95] width 68 height 25
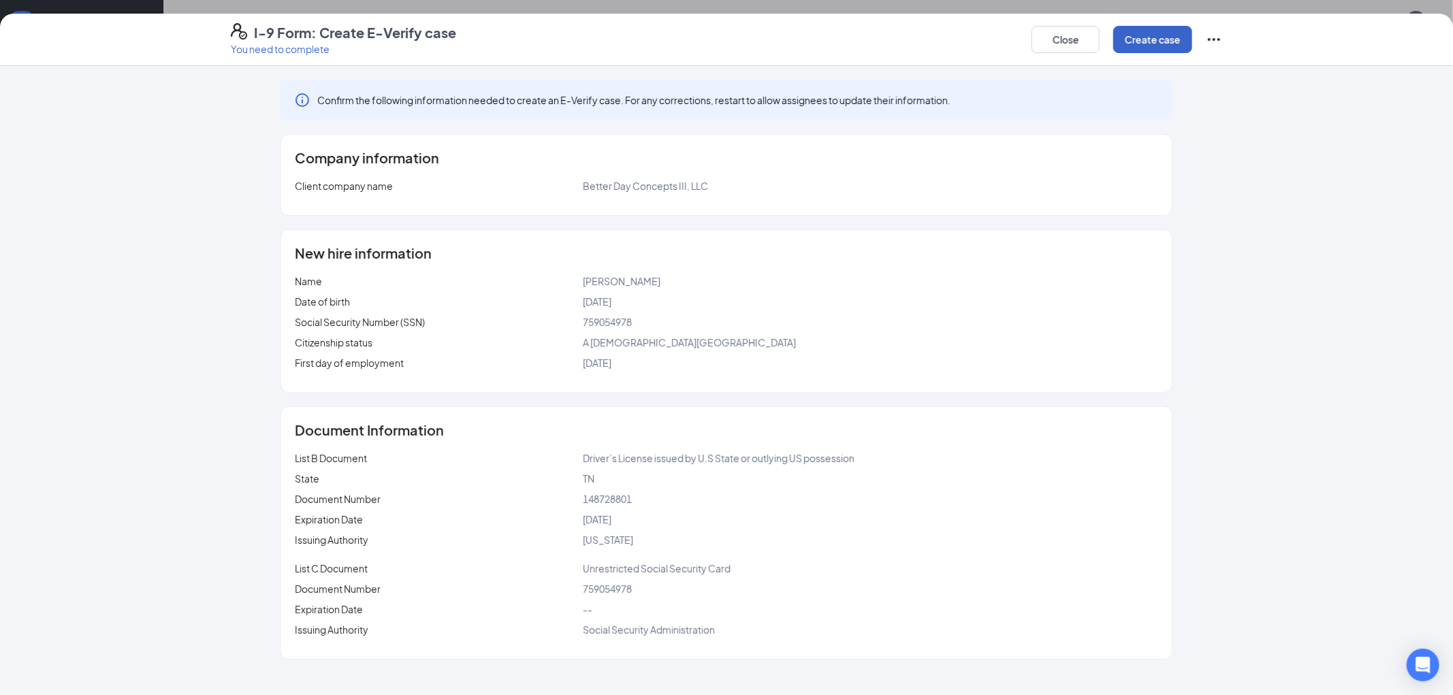
click at [1169, 42] on button "Create case" at bounding box center [1153, 39] width 79 height 27
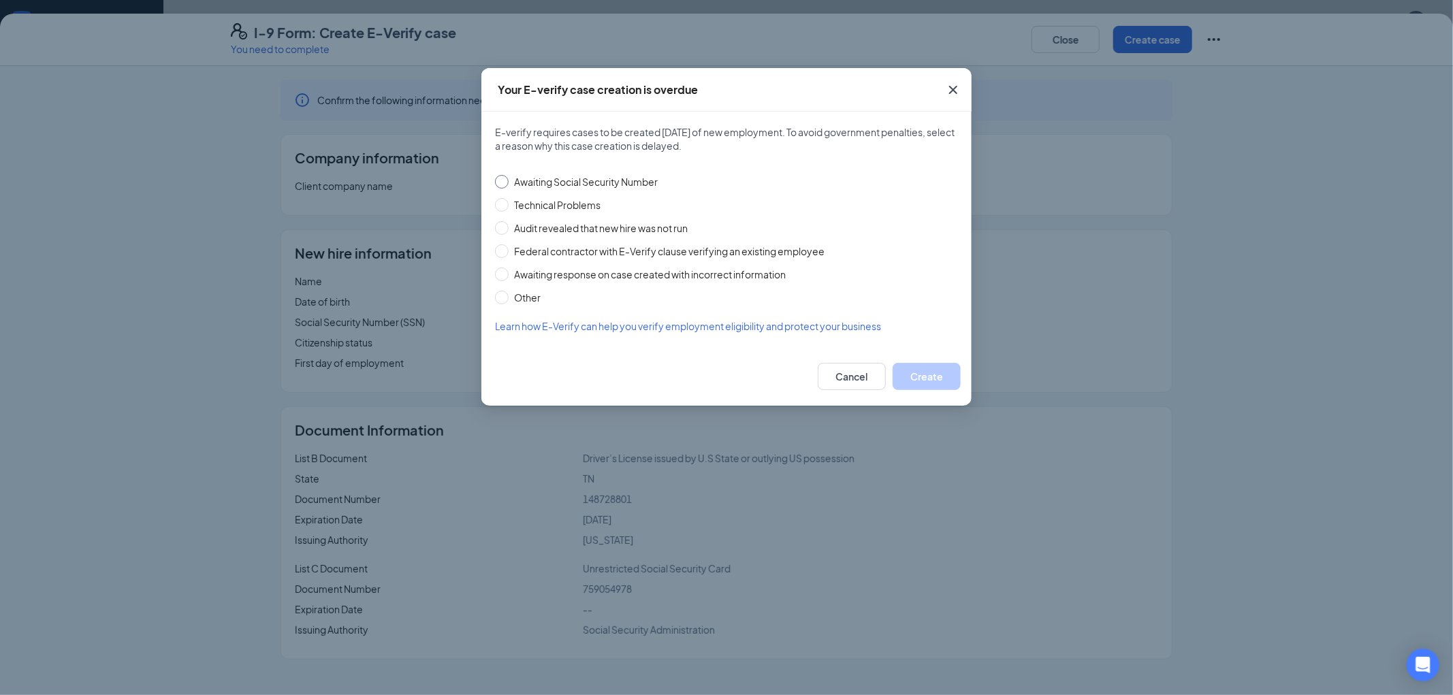
click at [582, 185] on span "Awaiting Social Security Number" at bounding box center [586, 181] width 155 height 15
click at [509, 185] on input "Awaiting Social Security Number" at bounding box center [502, 182] width 14 height 14
radio input "true"
click at [906, 368] on button "Create" at bounding box center [927, 376] width 68 height 27
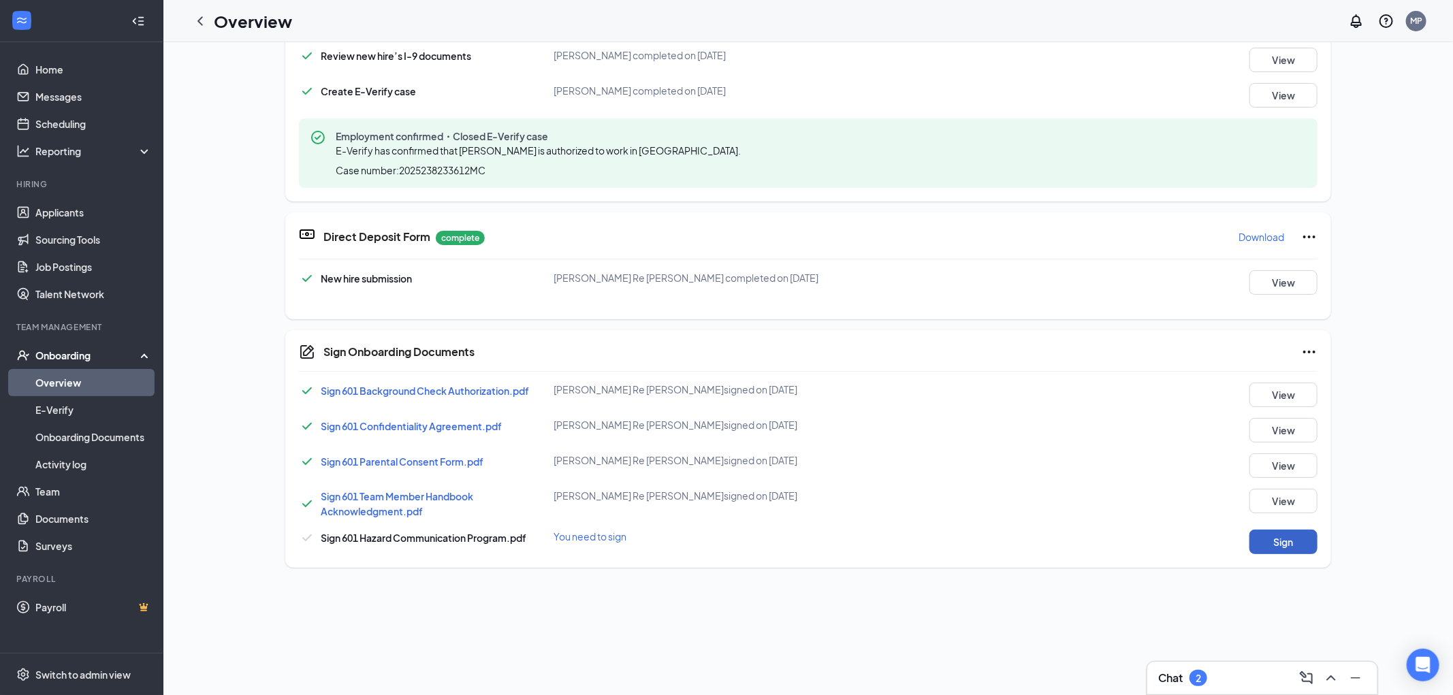
click at [1296, 550] on button "Sign" at bounding box center [1284, 542] width 68 height 25
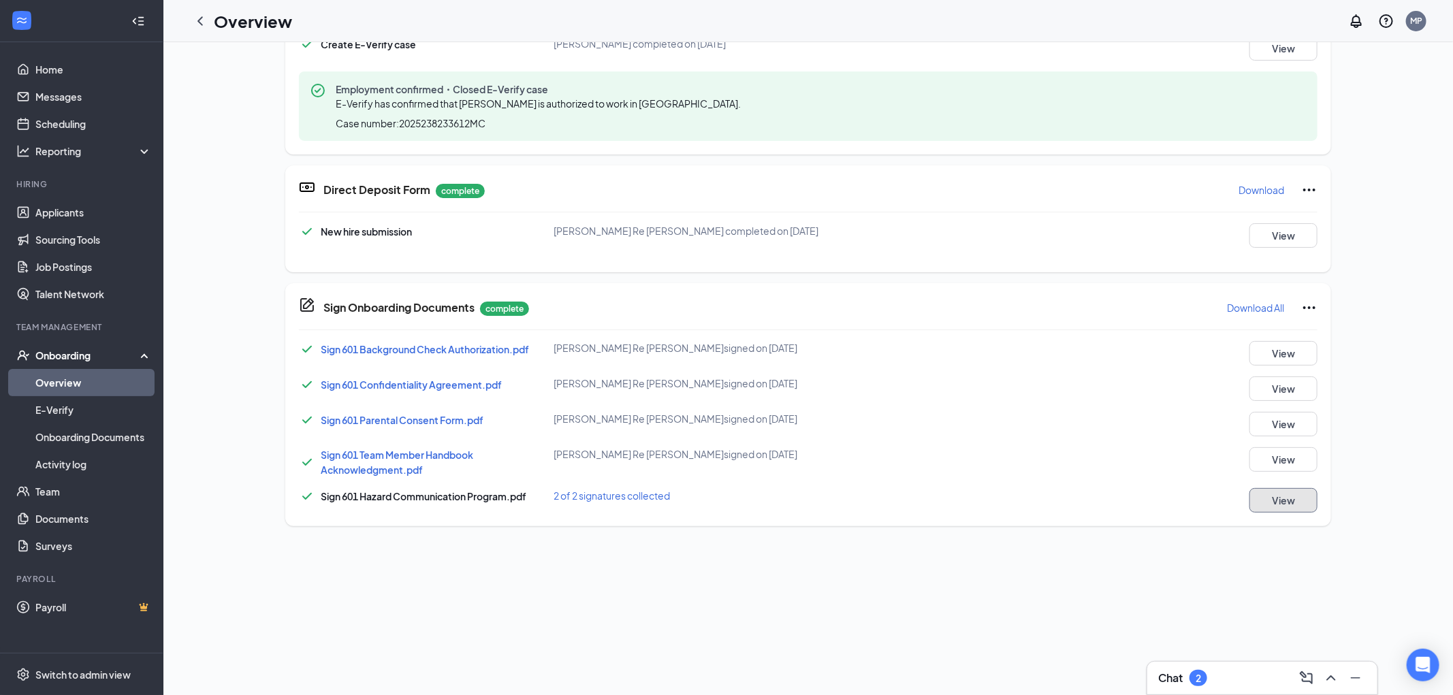
scroll to position [0, 0]
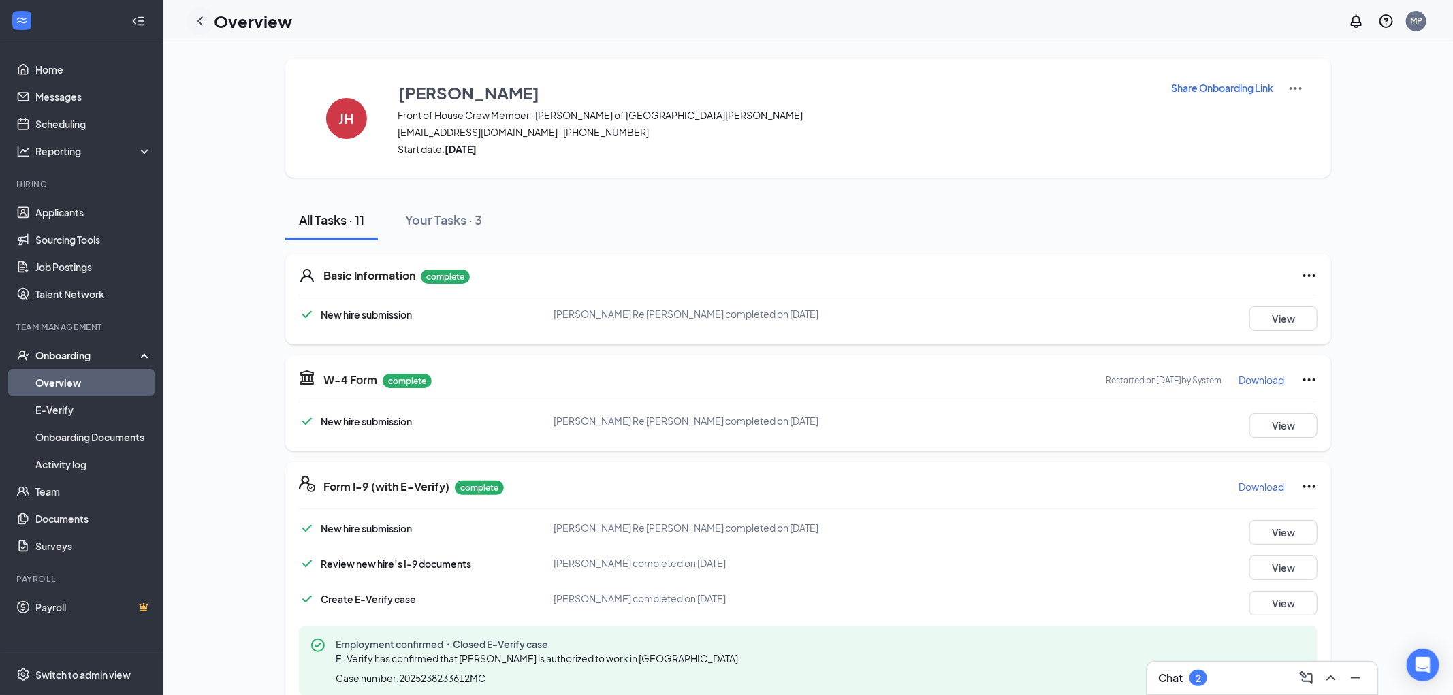
click at [202, 29] on div at bounding box center [200, 20] width 27 height 27
click at [201, 20] on icon "ChevronLeft" at bounding box center [200, 21] width 16 height 16
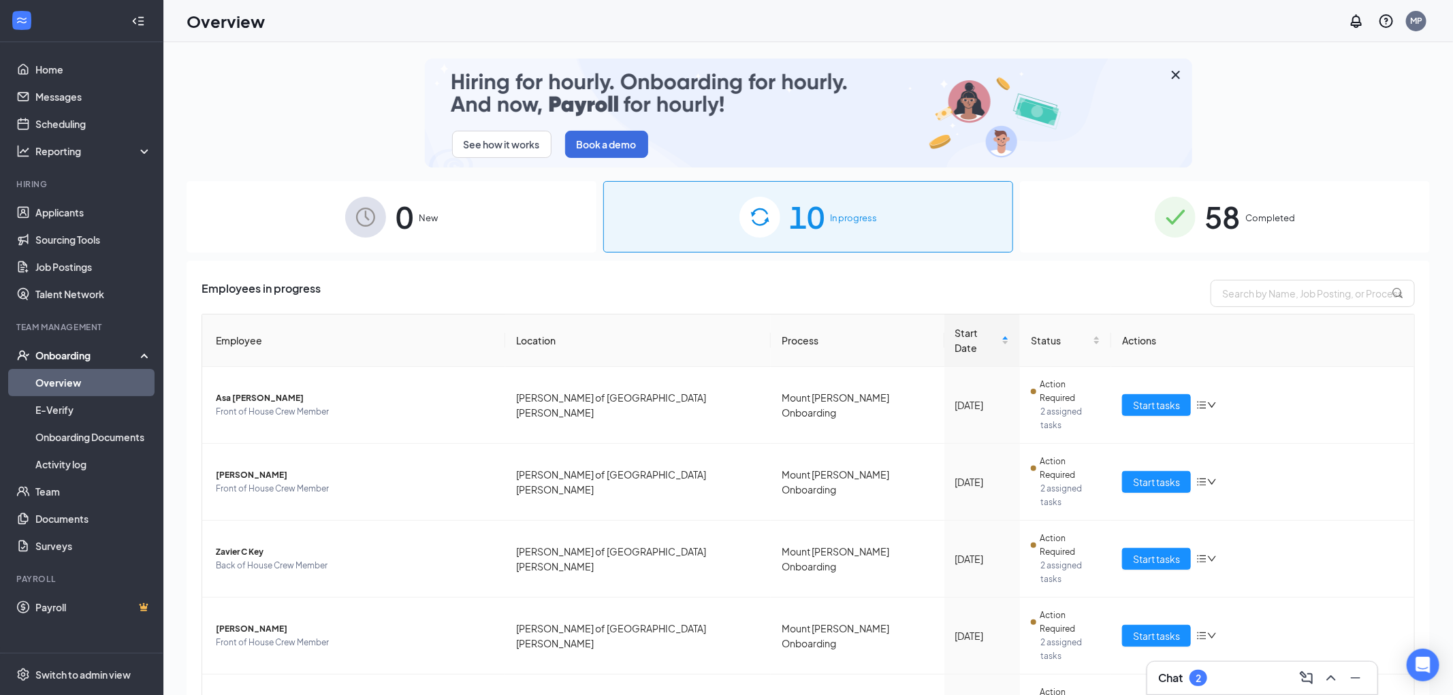
click at [1109, 223] on div "58 Completed" at bounding box center [1225, 217] width 410 height 72
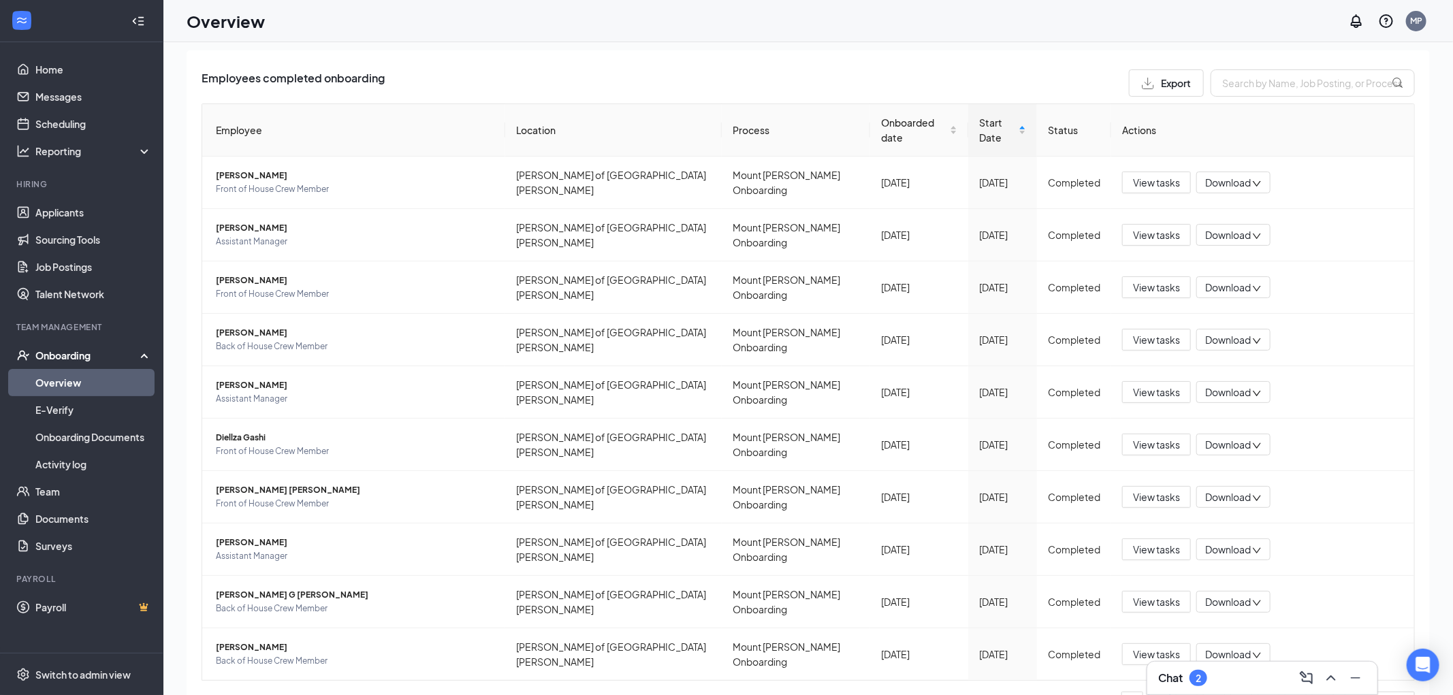
scroll to position [61, 0]
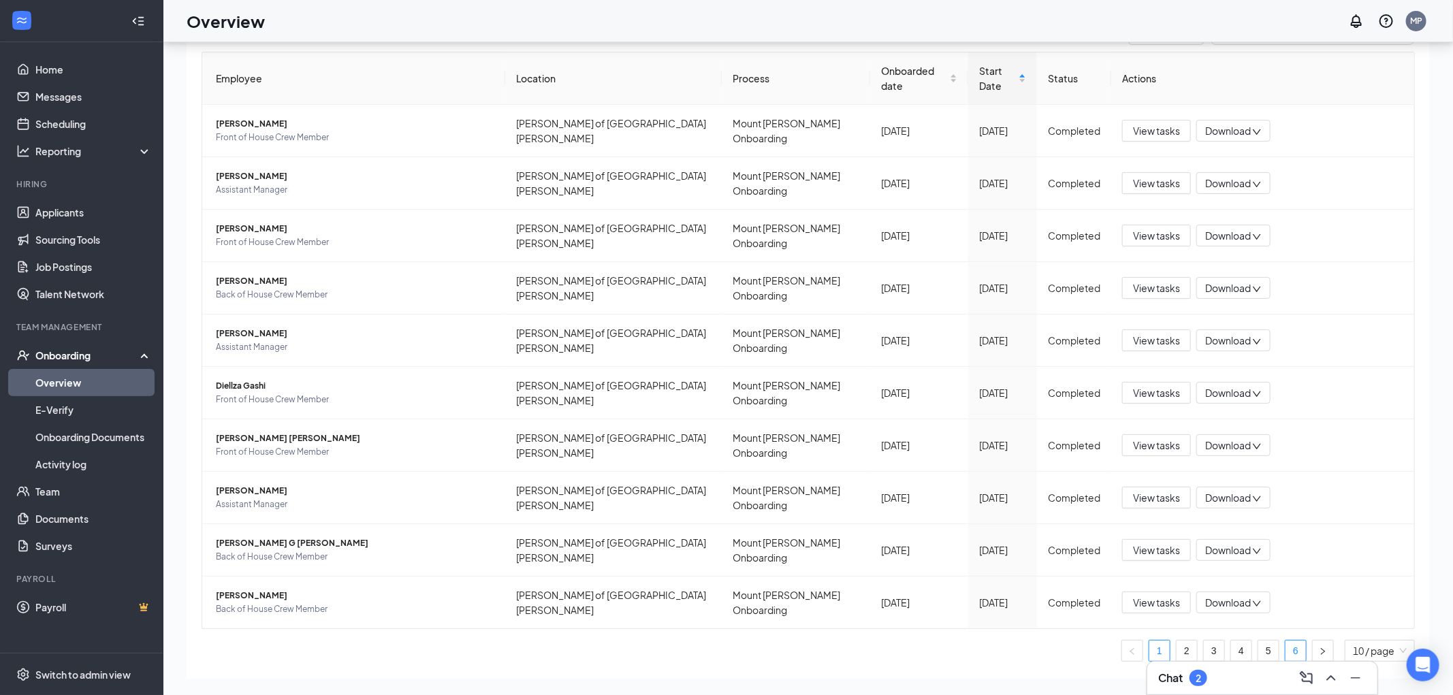
click at [1298, 641] on link "6" at bounding box center [1296, 651] width 20 height 20
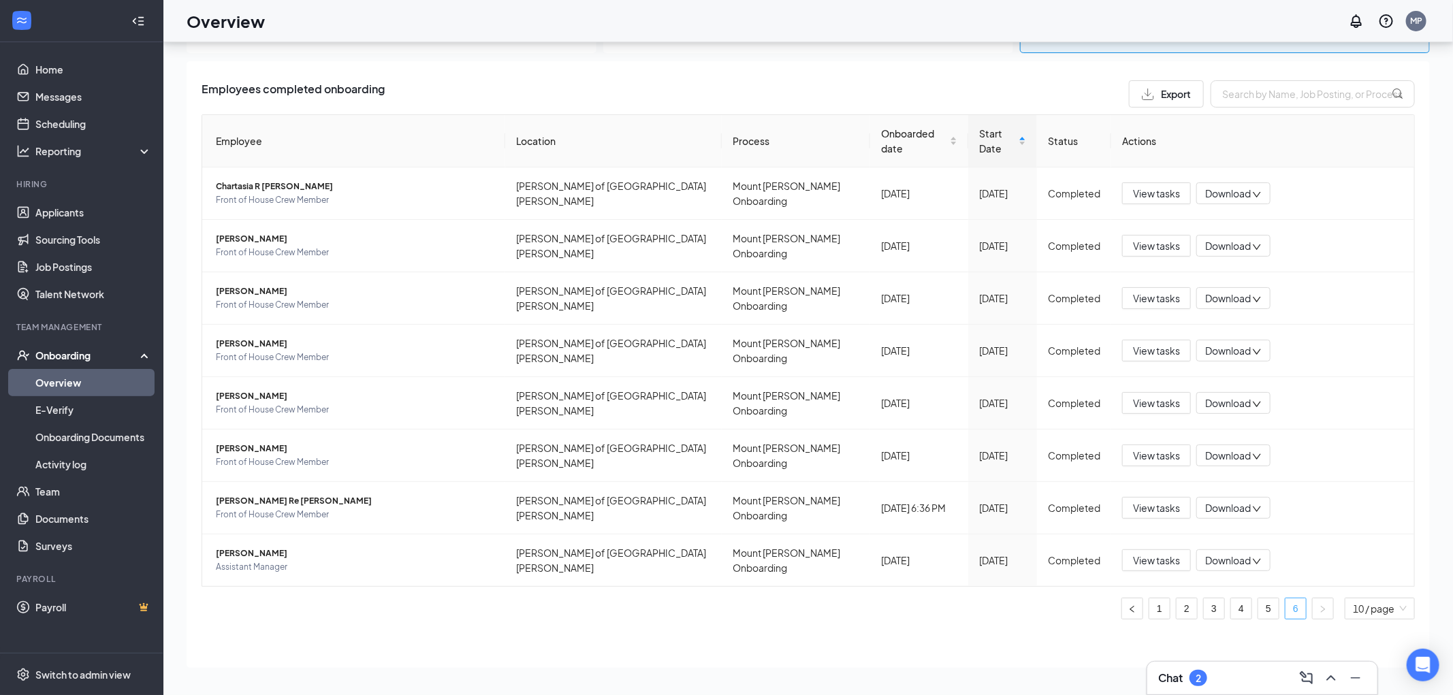
scroll to position [102, 0]
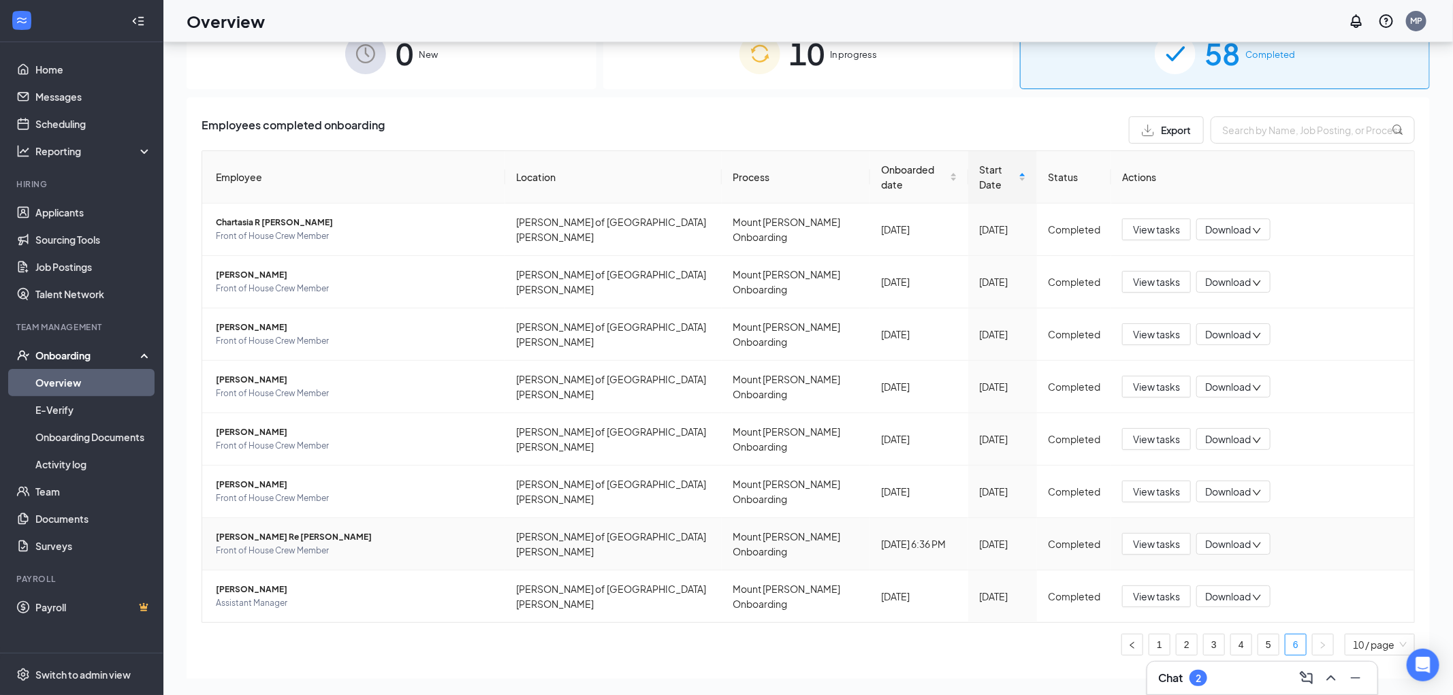
click at [1253, 533] on div "Download" at bounding box center [1234, 544] width 74 height 22
click at [1233, 572] on div "Download files" at bounding box center [1279, 575] width 147 height 16
